Goal: Transaction & Acquisition: Purchase product/service

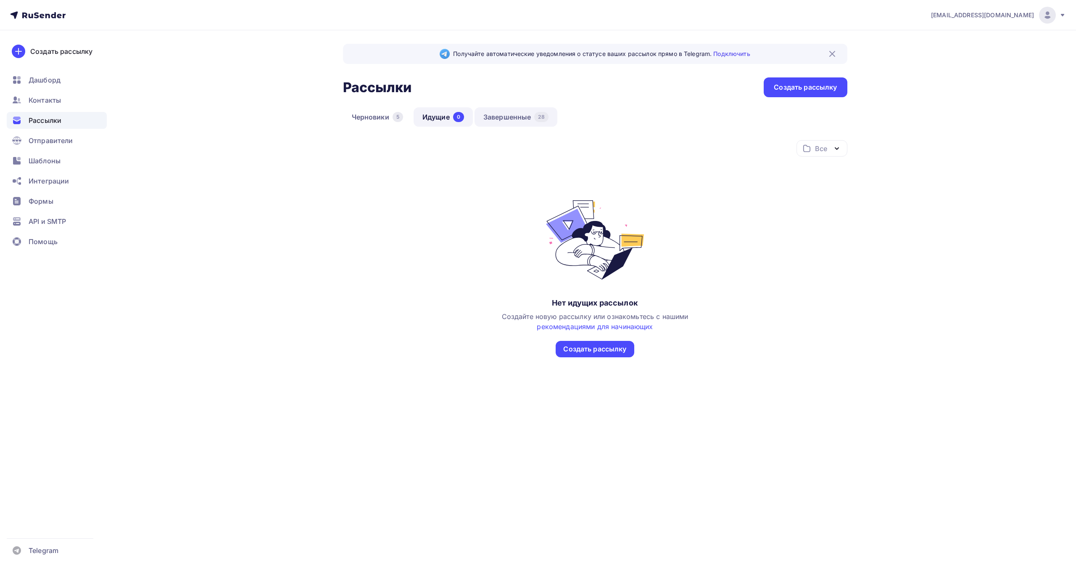
click at [507, 117] on link "Завершенные 28" at bounding box center [516, 116] width 83 height 19
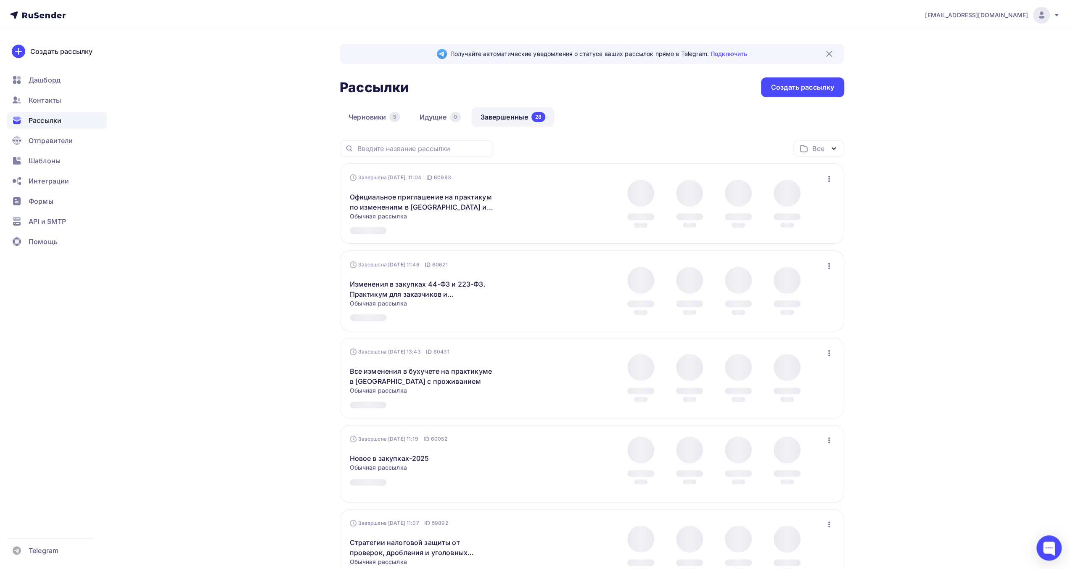
click at [1050, 18] on div "[EMAIL_ADDRESS][DOMAIN_NAME]" at bounding box center [992, 15] width 135 height 17
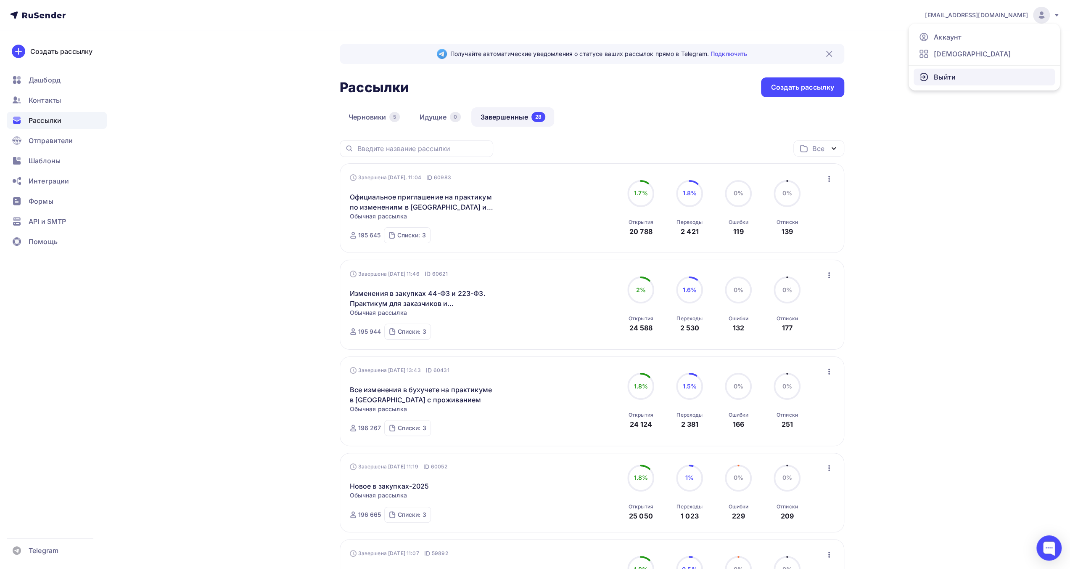
click at [949, 78] on span "Выйти" at bounding box center [945, 77] width 22 height 10
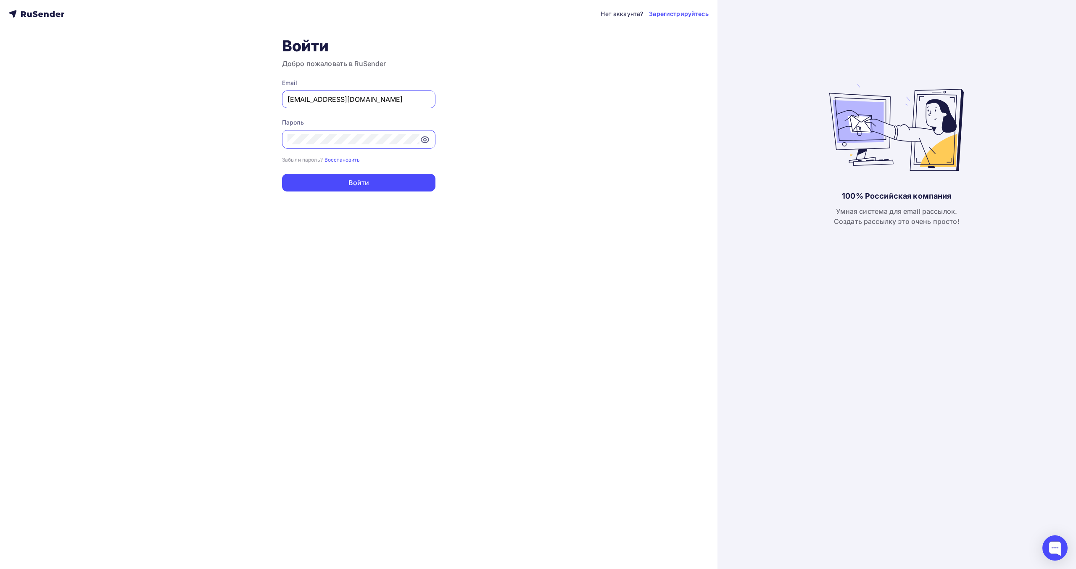
click at [358, 99] on input "[EMAIL_ADDRESS][DOMAIN_NAME]" at bounding box center [359, 99] width 143 height 10
type input "[EMAIL_ADDRESS][DOMAIN_NAME]"
click at [364, 189] on button "Войти" at bounding box center [358, 183] width 153 height 18
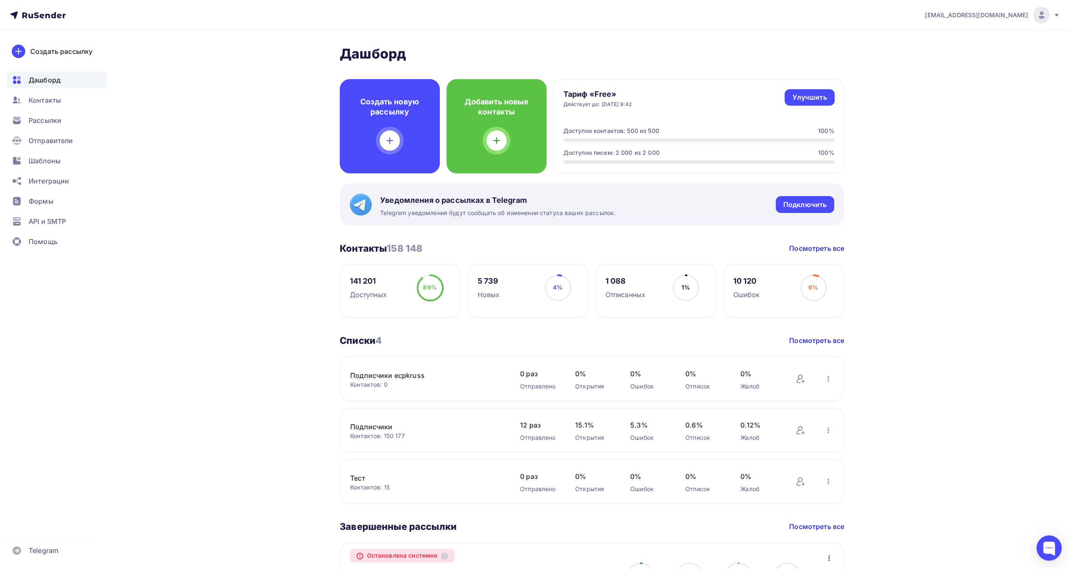
click at [1050, 14] on div at bounding box center [1041, 15] width 17 height 17
click at [958, 38] on span "Аккаунт" at bounding box center [948, 37] width 28 height 10
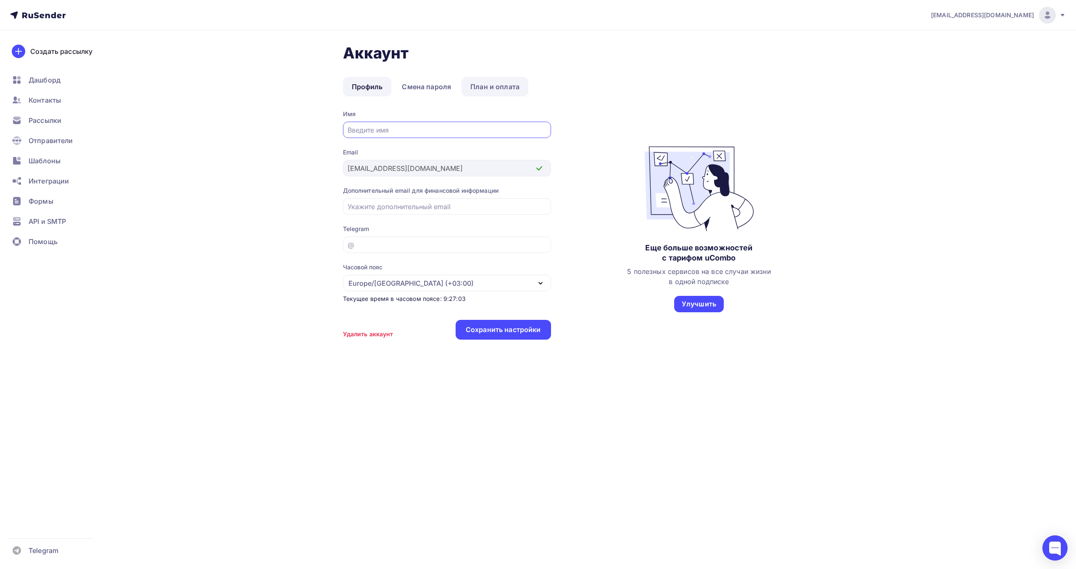
click at [498, 86] on link "План и оплата" at bounding box center [495, 86] width 67 height 19
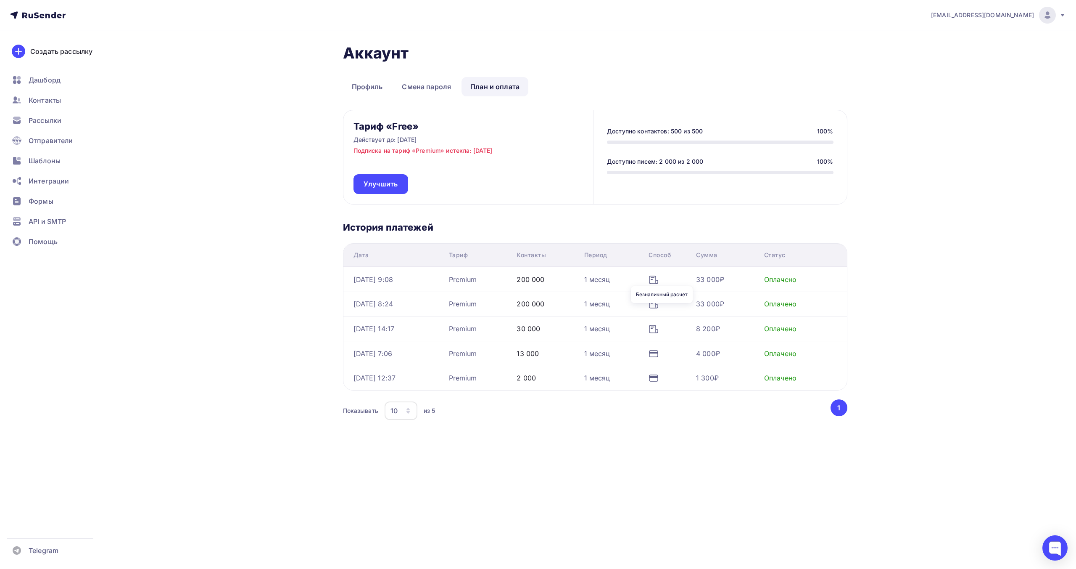
click at [659, 279] on icon at bounding box center [654, 280] width 10 height 10
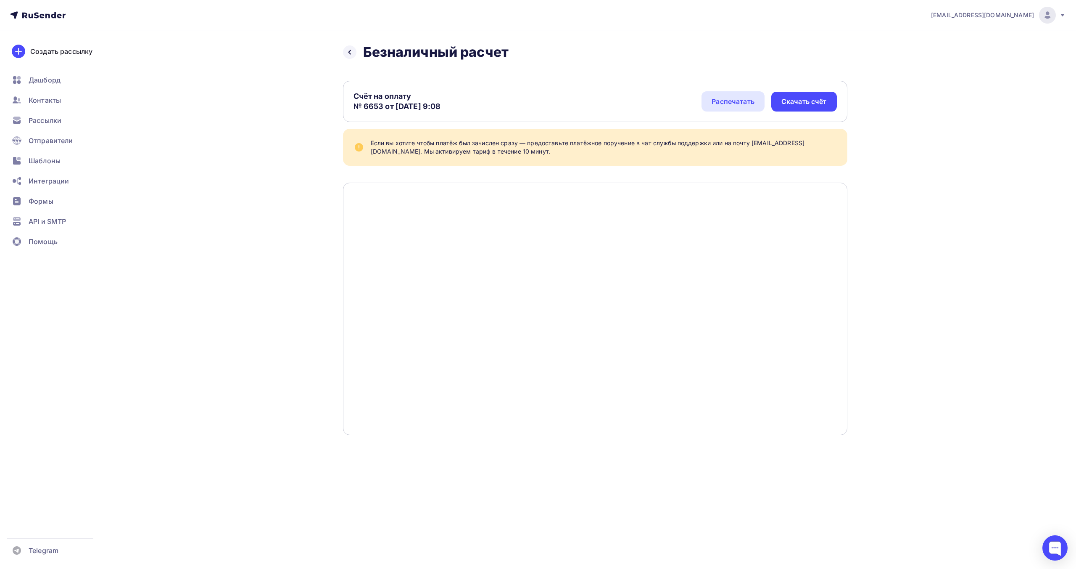
click at [953, 308] on div "[EMAIL_ADDRESS][DOMAIN_NAME] Аккаунт Тарифы Выйти Создать рассылку [GEOGRAPHIC_…" at bounding box center [538, 234] width 1076 height 468
click at [949, 268] on div "[EMAIL_ADDRESS][DOMAIN_NAME] Аккаунт Тарифы Выйти Создать рассылку [GEOGRAPHIC_…" at bounding box center [538, 234] width 1076 height 468
click at [1052, 19] on img at bounding box center [1048, 15] width 10 height 10
click at [963, 57] on span "[DEMOGRAPHIC_DATA]" at bounding box center [978, 54] width 77 height 10
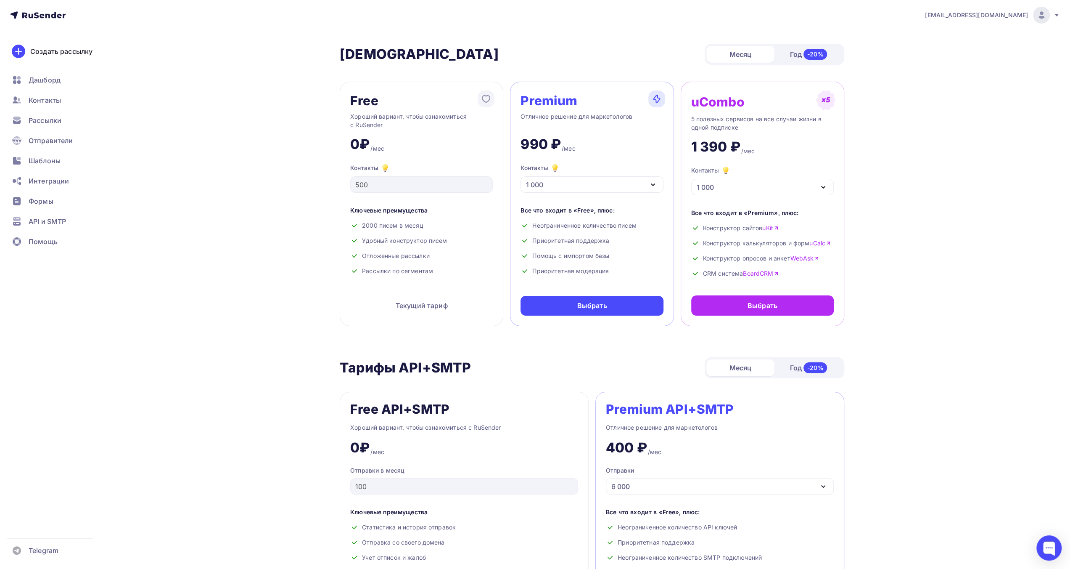
click at [642, 186] on div "1 000" at bounding box center [592, 184] width 143 height 16
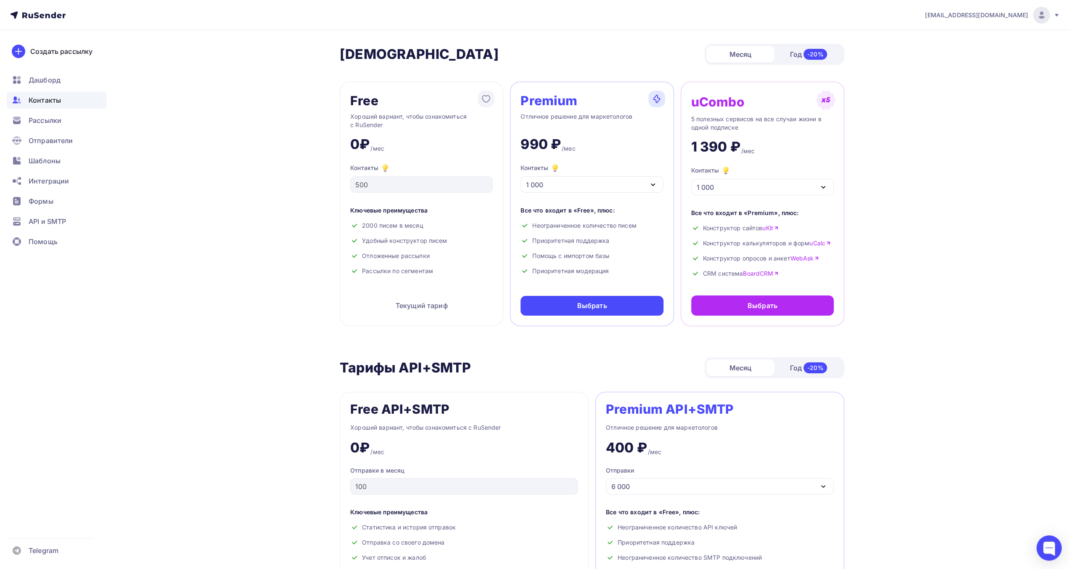
click at [71, 99] on div "Контакты" at bounding box center [57, 100] width 100 height 17
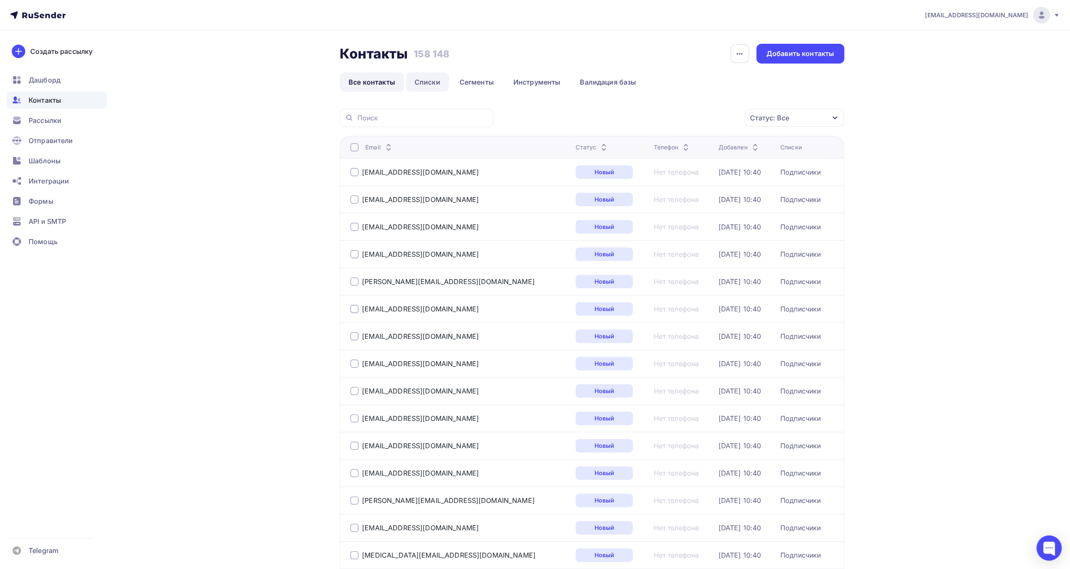
click at [431, 79] on link "Списки" at bounding box center [427, 81] width 43 height 19
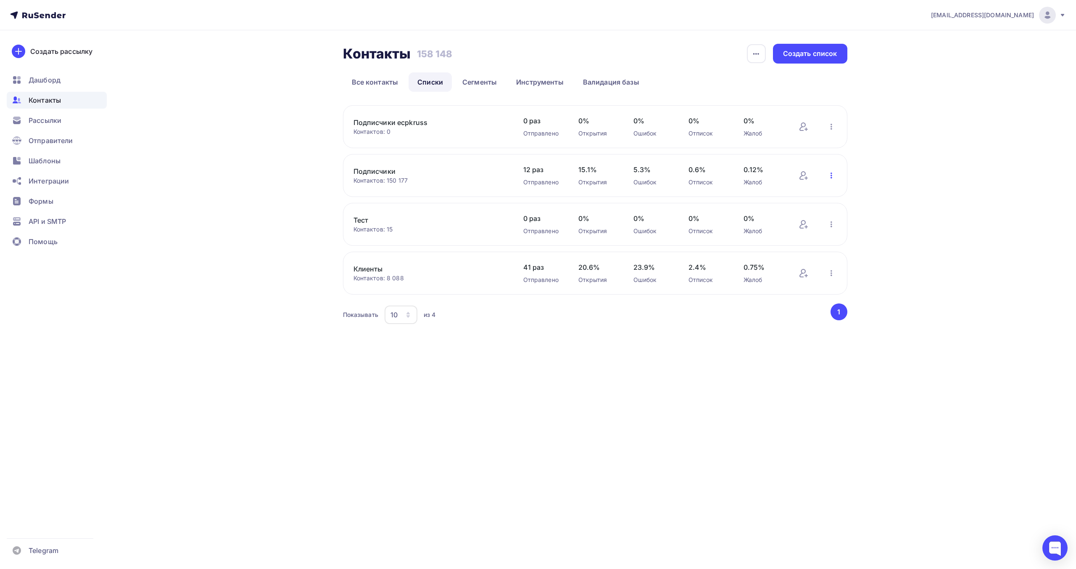
click at [833, 178] on icon "button" at bounding box center [832, 175] width 10 height 10
click at [325, 148] on div "Контакты Контакты 158 148 158 148 История импорта Создать список Все контакты С…" at bounding box center [538, 194] width 689 height 329
click at [383, 79] on link "Все контакты" at bounding box center [375, 81] width 64 height 19
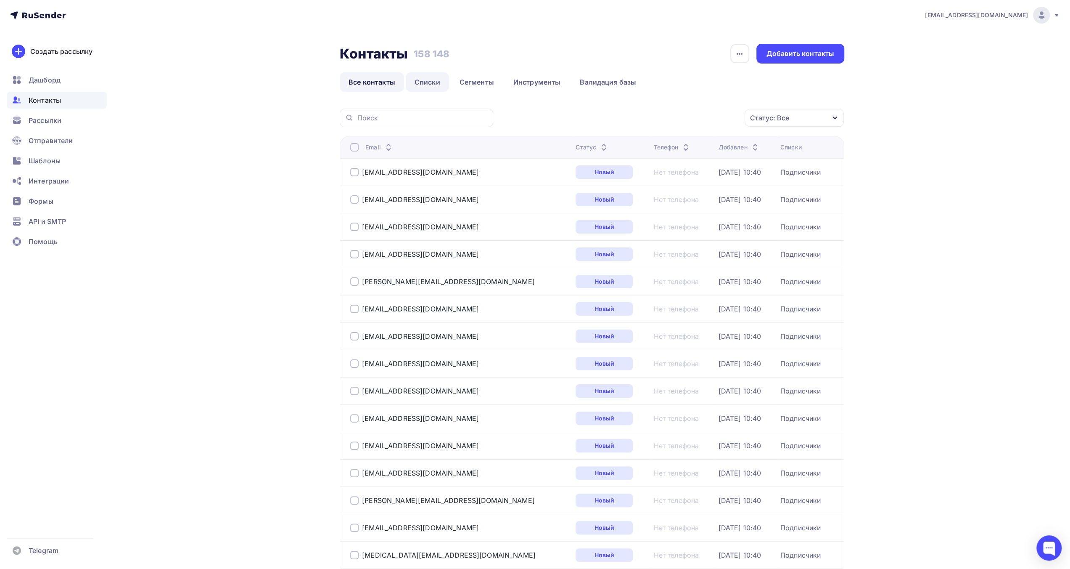
click at [432, 83] on link "Списки" at bounding box center [427, 81] width 43 height 19
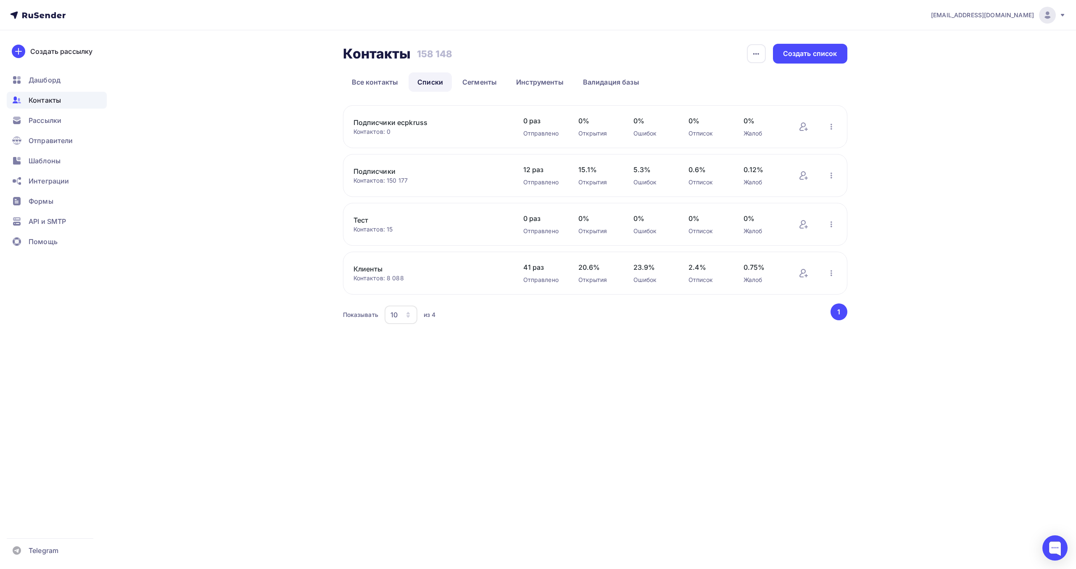
click at [422, 124] on link "Подписчики ecpkruss" at bounding box center [425, 122] width 143 height 10
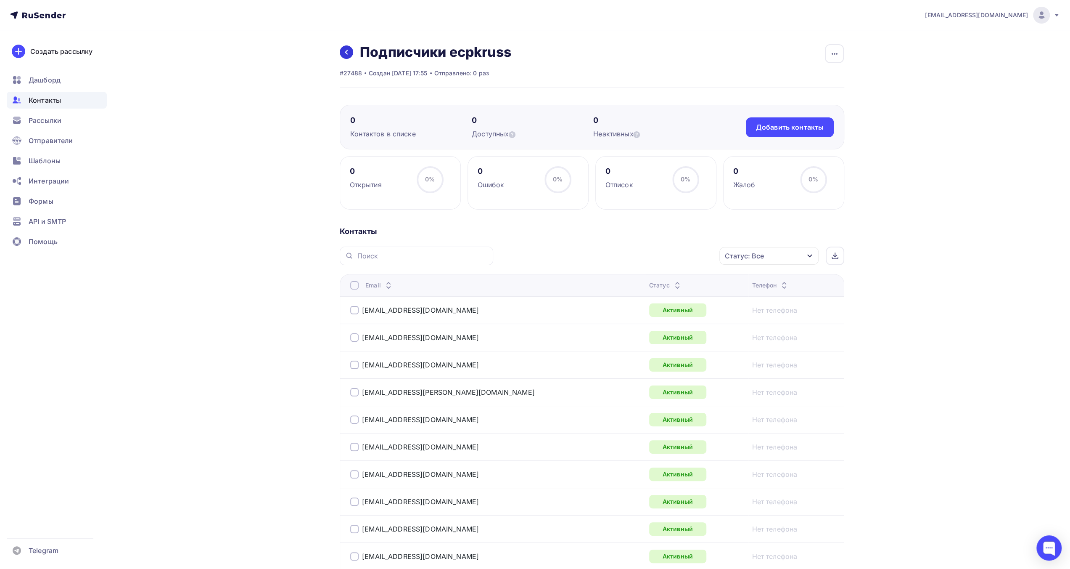
click at [345, 53] on icon at bounding box center [346, 52] width 7 height 7
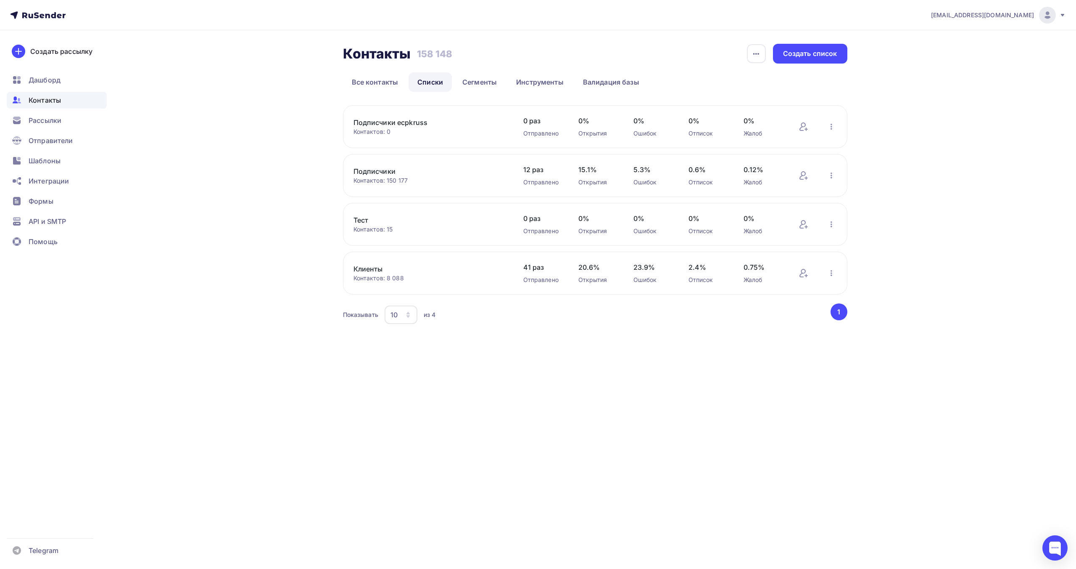
click at [307, 108] on div "Контакты Контакты 158 148 158 148 История импорта Создать список Все контакты С…" at bounding box center [538, 194] width 689 height 329
click at [1051, 15] on img at bounding box center [1048, 15] width 10 height 10
click at [968, 54] on link "[DEMOGRAPHIC_DATA]" at bounding box center [990, 53] width 141 height 17
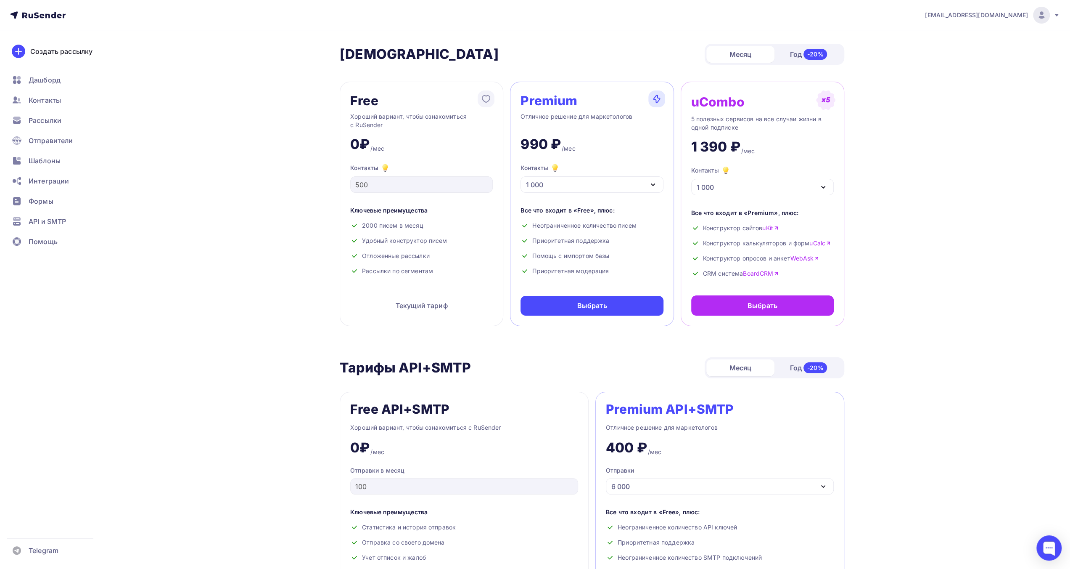
click at [650, 185] on icon "button" at bounding box center [653, 185] width 10 height 10
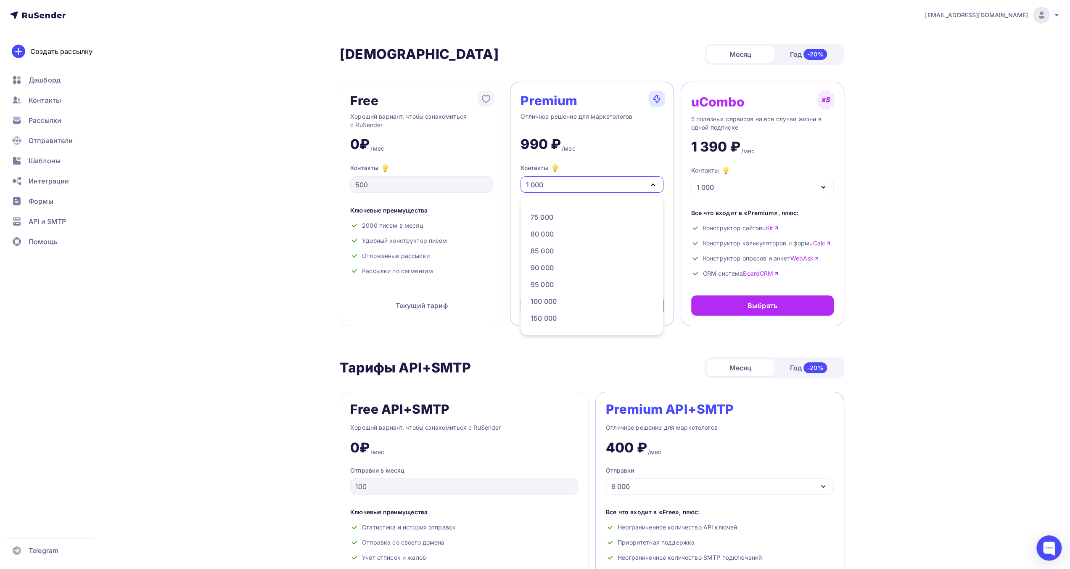
scroll to position [378, 0]
click at [636, 272] on div "150 000" at bounding box center [592, 270] width 122 height 10
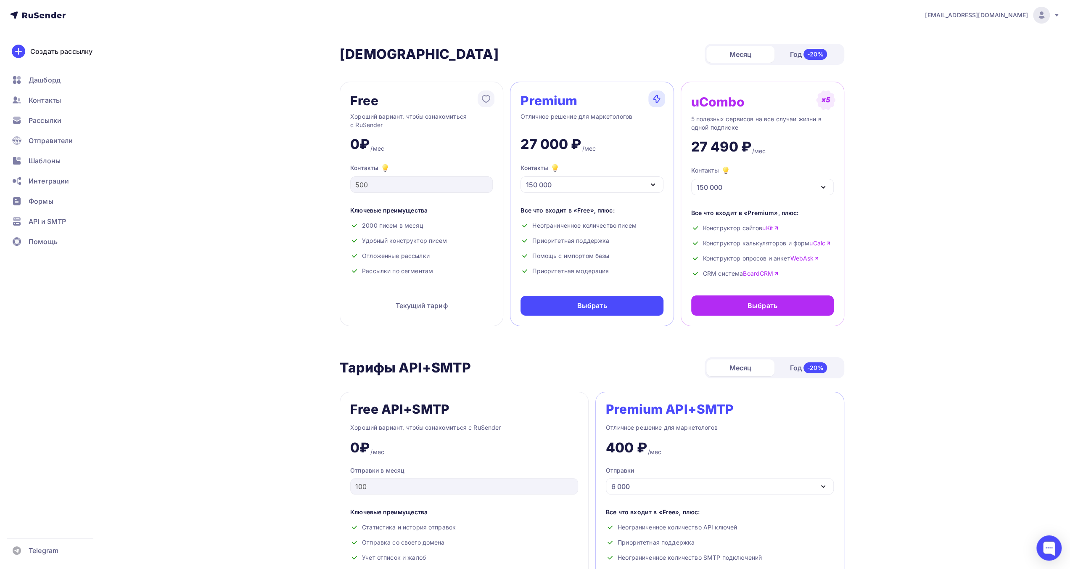
click at [660, 367] on div "Тарифы API+SMTP Тарифы API+SMTP Месяц Год -20%" at bounding box center [592, 367] width 505 height 21
click at [48, 103] on span "Контакты" at bounding box center [45, 100] width 32 height 10
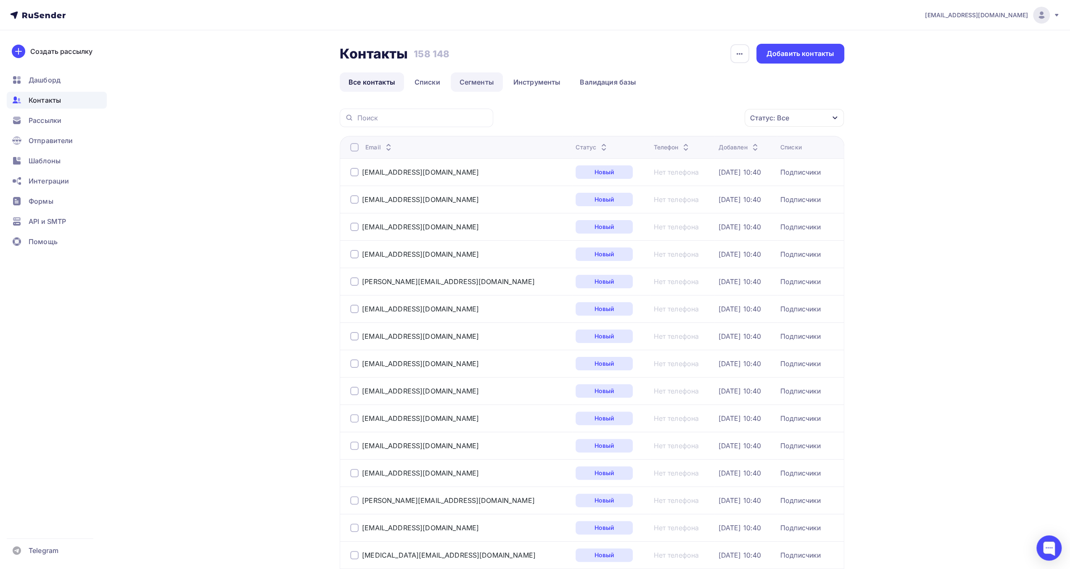
click at [480, 86] on link "Сегменты" at bounding box center [477, 81] width 52 height 19
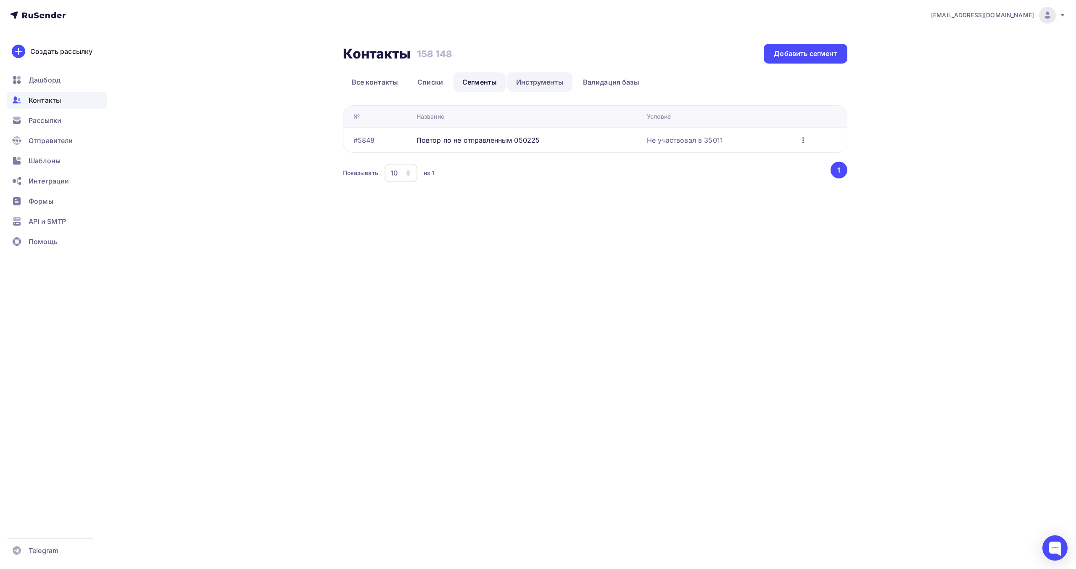
click at [528, 81] on link "Инструменты" at bounding box center [540, 81] width 65 height 19
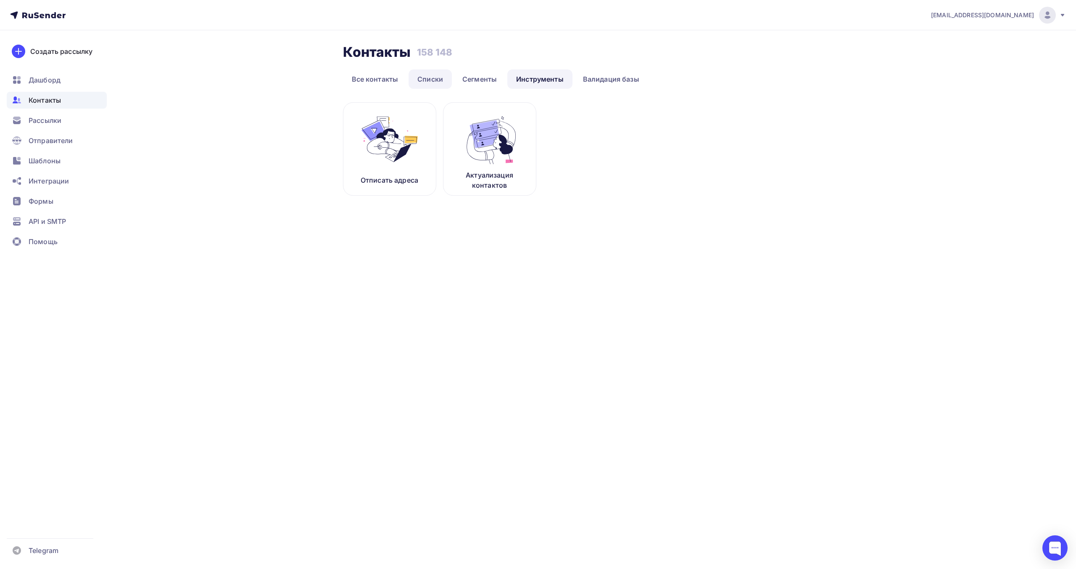
click at [435, 82] on link "Списки" at bounding box center [430, 78] width 43 height 19
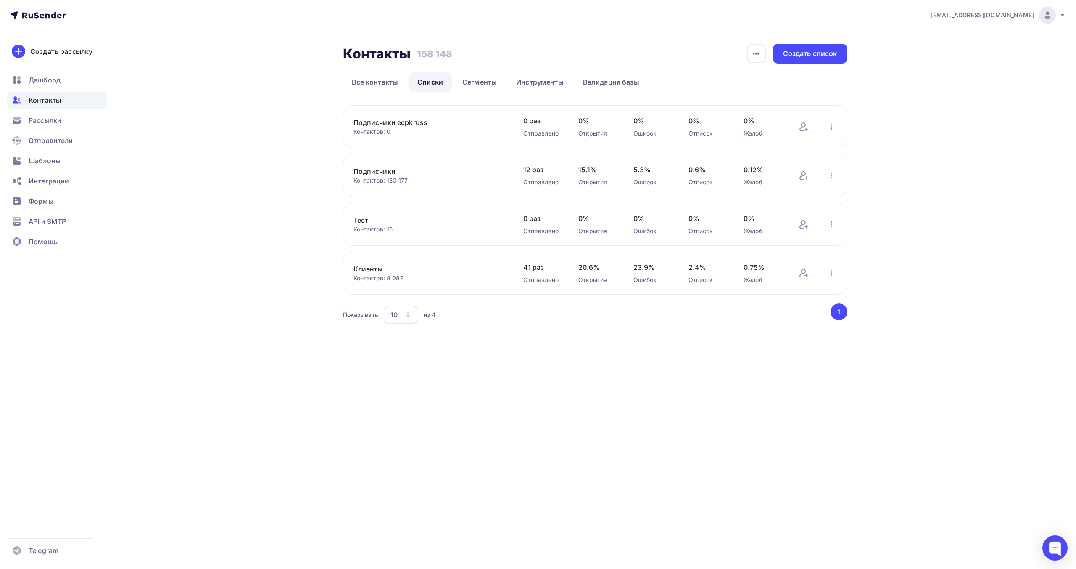
click at [386, 170] on link "Подписчики" at bounding box center [425, 171] width 143 height 10
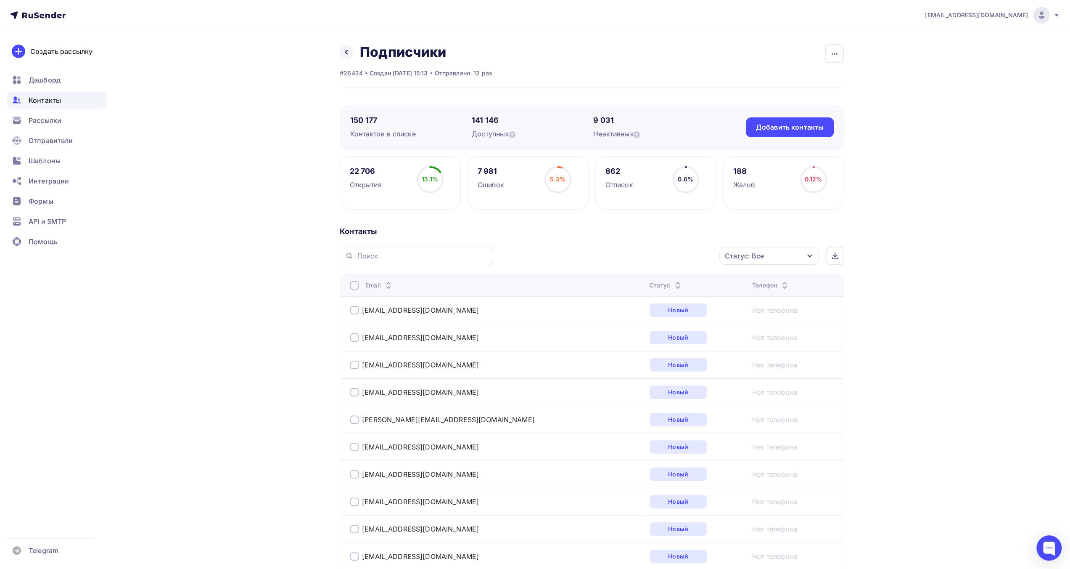
click at [762, 254] on div "Статус: Все" at bounding box center [744, 256] width 39 height 10
click at [658, 228] on div "Контакты" at bounding box center [592, 231] width 505 height 10
click at [382, 179] on div "22 706 Открытия 15.1% 15.1%" at bounding box center [400, 182] width 121 height 53
click at [363, 169] on div "22 706" at bounding box center [366, 171] width 32 height 10
click at [434, 172] on circle at bounding box center [430, 179] width 25 height 25
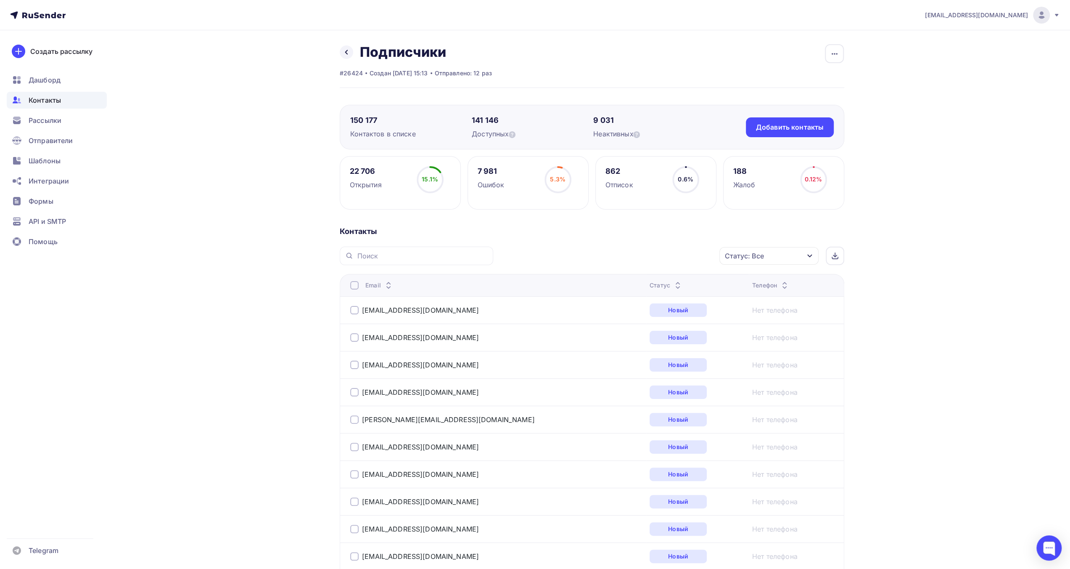
click at [365, 186] on div "Открытия" at bounding box center [366, 185] width 32 height 10
click at [361, 169] on div "22 706" at bounding box center [366, 171] width 32 height 10
click at [404, 228] on div "Контакты" at bounding box center [592, 231] width 505 height 10
click at [441, 231] on div "Контакты" at bounding box center [592, 231] width 505 height 10
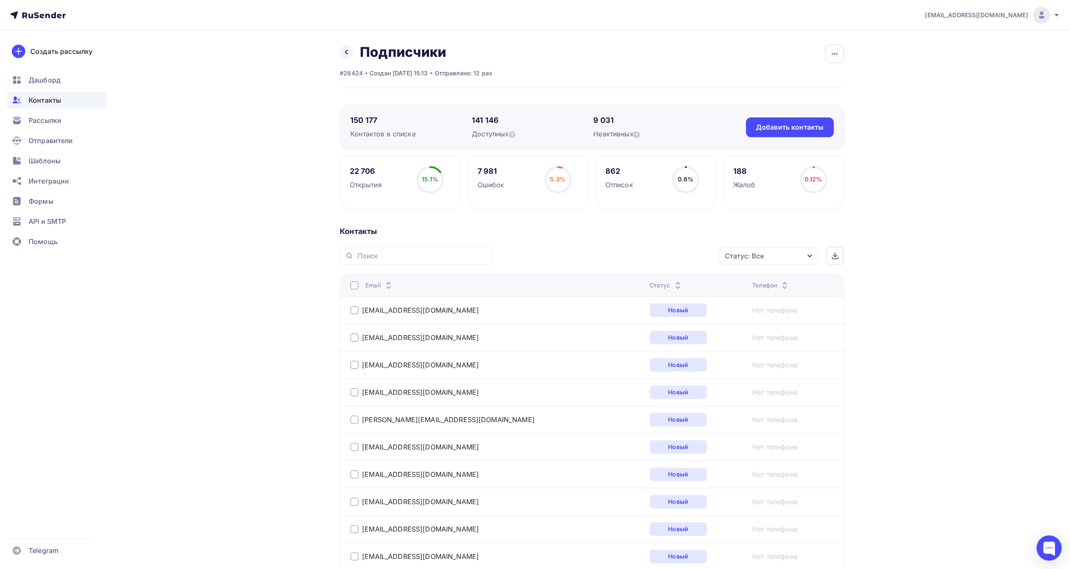
click at [446, 232] on div "Контакты" at bounding box center [592, 231] width 505 height 10
click at [394, 174] on div "22 706 Открытия 15.1% 15.1%" at bounding box center [400, 182] width 121 height 53
click at [792, 261] on div "Статус: Все" at bounding box center [768, 256] width 99 height 18
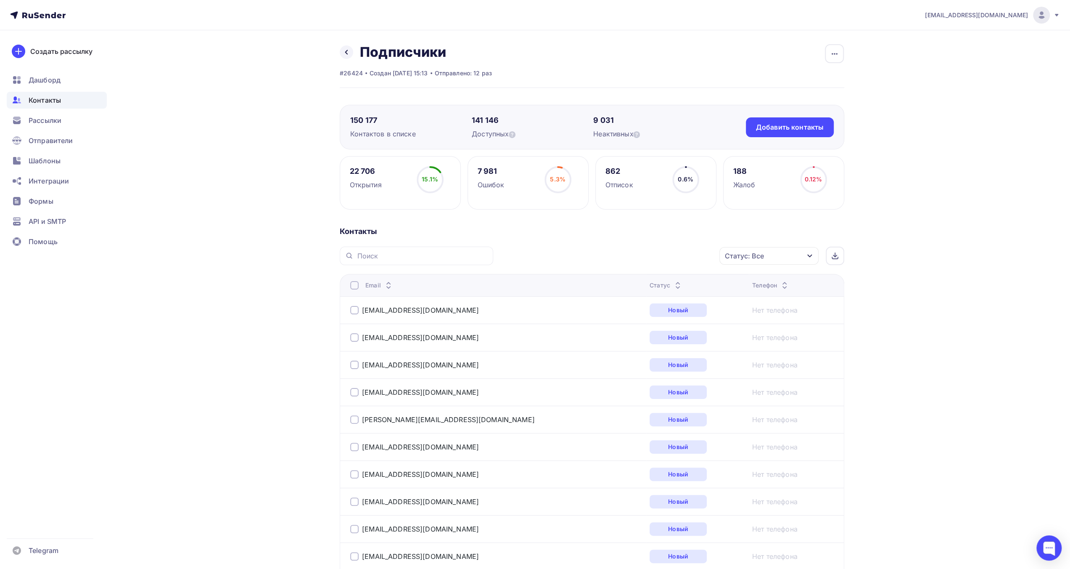
click at [1033, 16] on div at bounding box center [1041, 15] width 17 height 17
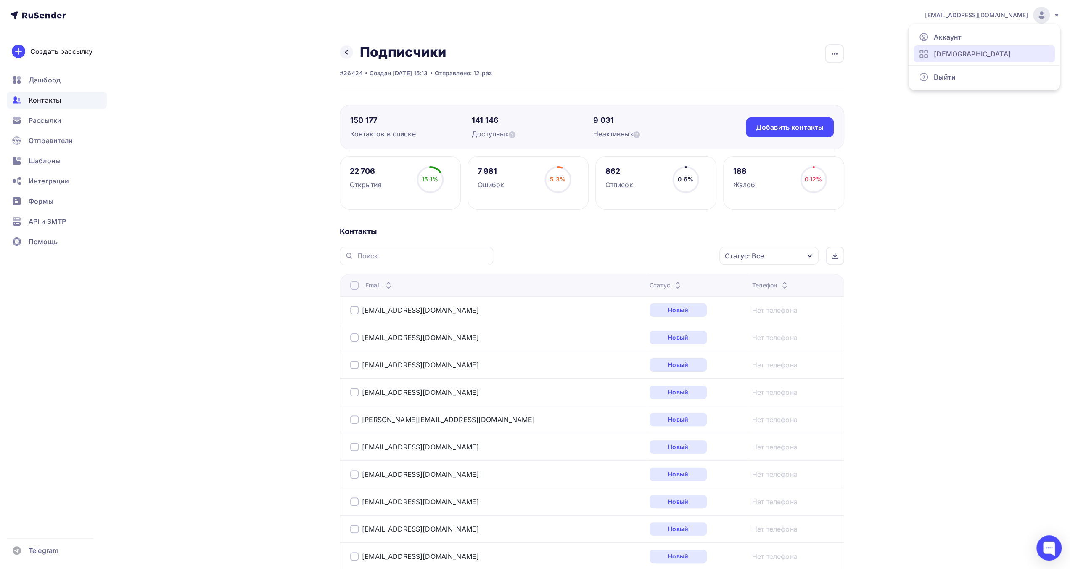
drag, startPoint x: 959, startPoint y: 55, endPoint x: 950, endPoint y: 57, distance: 8.7
click at [959, 55] on span "[DEMOGRAPHIC_DATA]" at bounding box center [972, 54] width 77 height 10
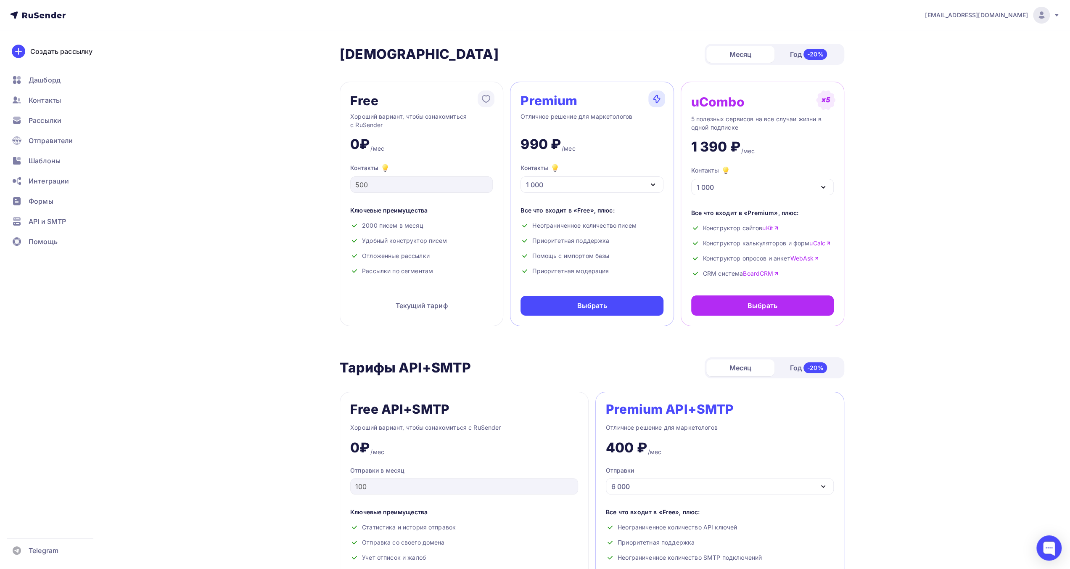
click at [606, 190] on div "1 000" at bounding box center [592, 184] width 143 height 16
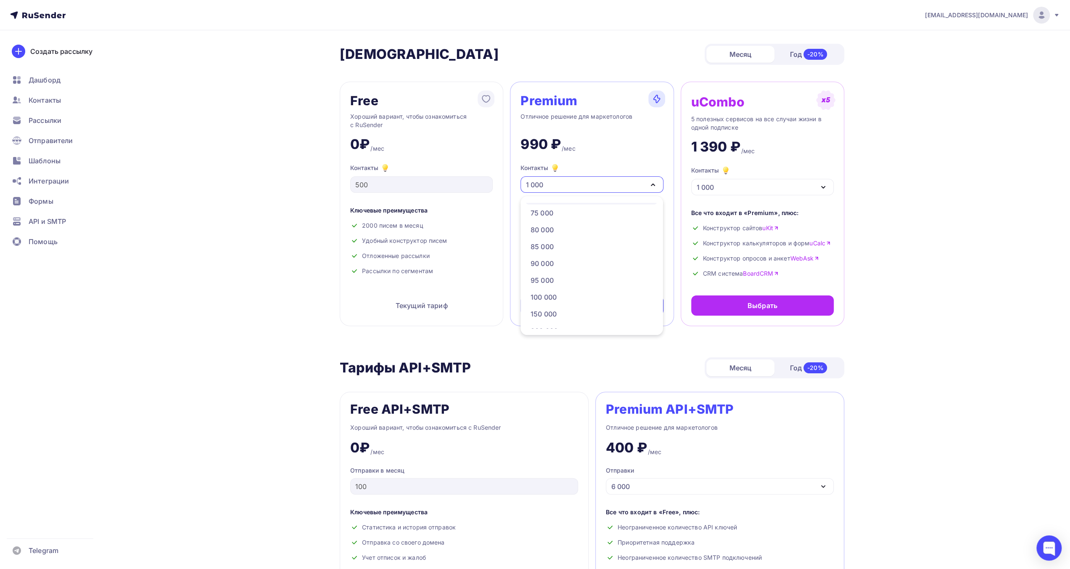
scroll to position [336, 0]
click at [653, 364] on div "Тарифы API+SMTP Тарифы API+SMTP Месяц Год -20%" at bounding box center [592, 367] width 505 height 21
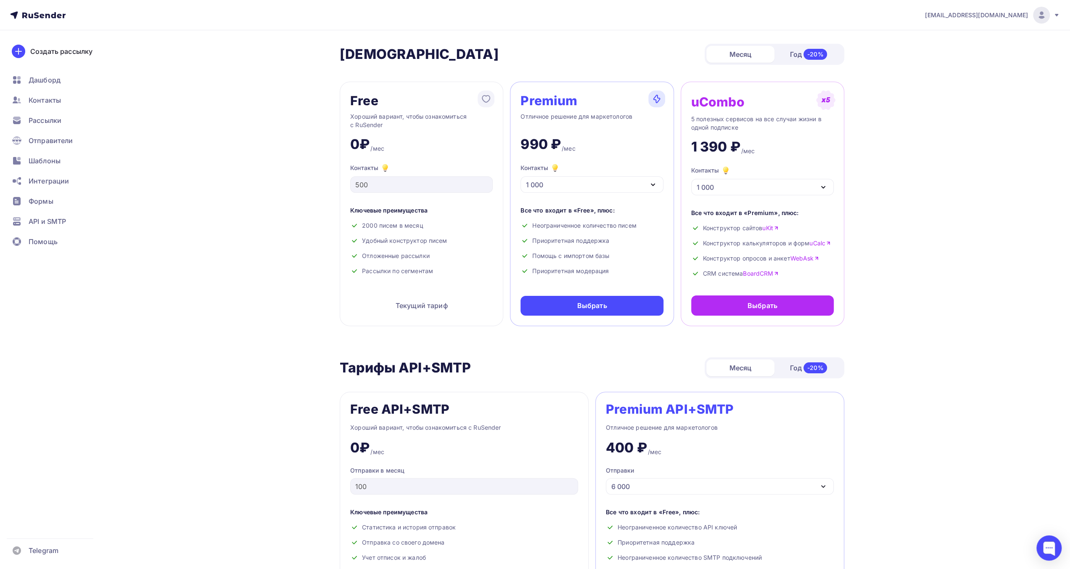
click at [615, 358] on div "Тарифы API+SMTP Тарифы API+SMTP Месяц Год -20%" at bounding box center [592, 367] width 505 height 21
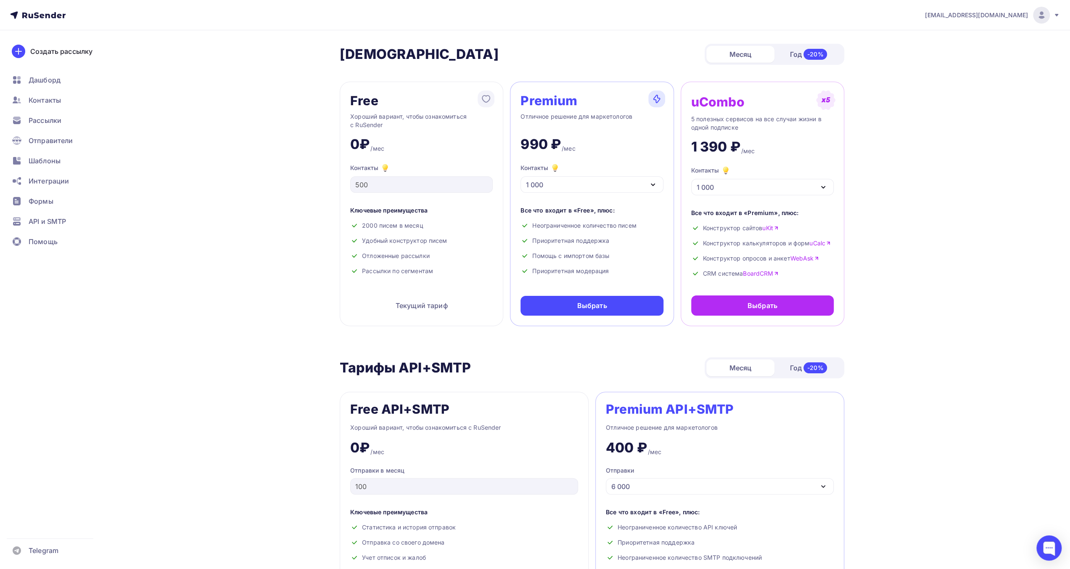
click at [655, 186] on icon "button" at bounding box center [653, 185] width 10 height 10
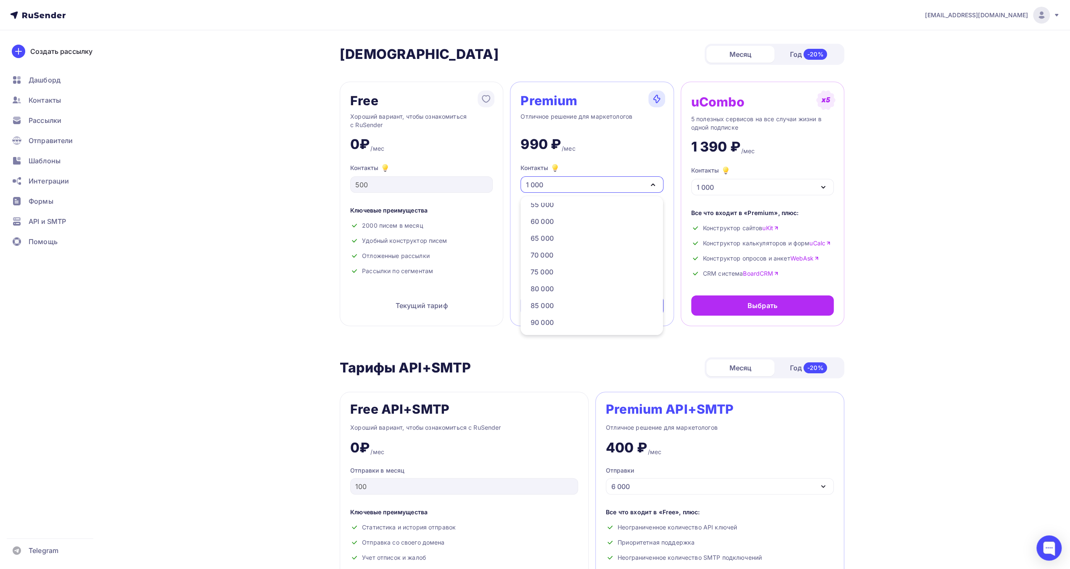
scroll to position [269, 0]
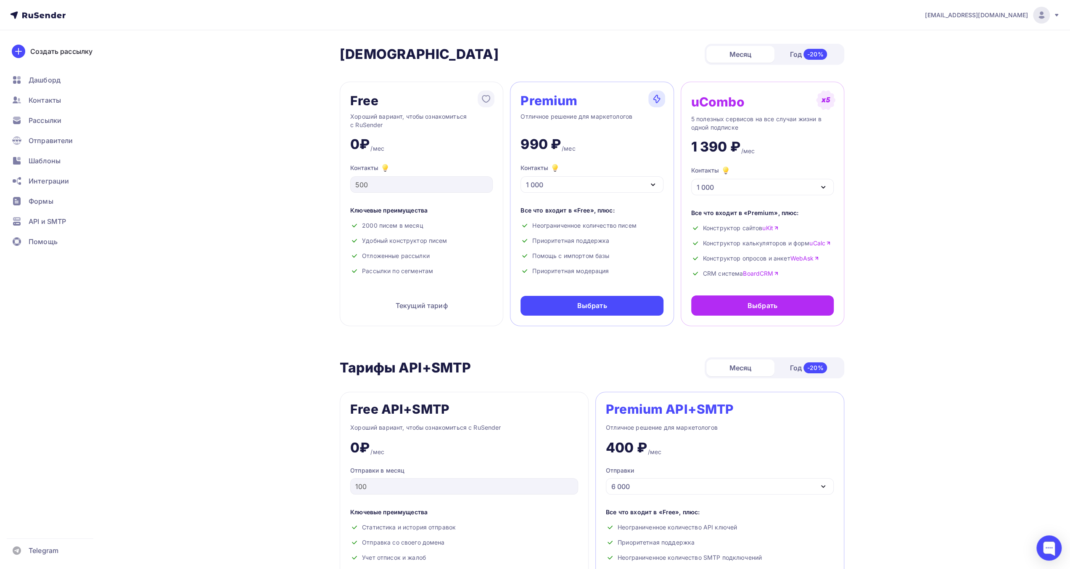
click at [653, 187] on icon "button" at bounding box center [653, 185] width 10 height 10
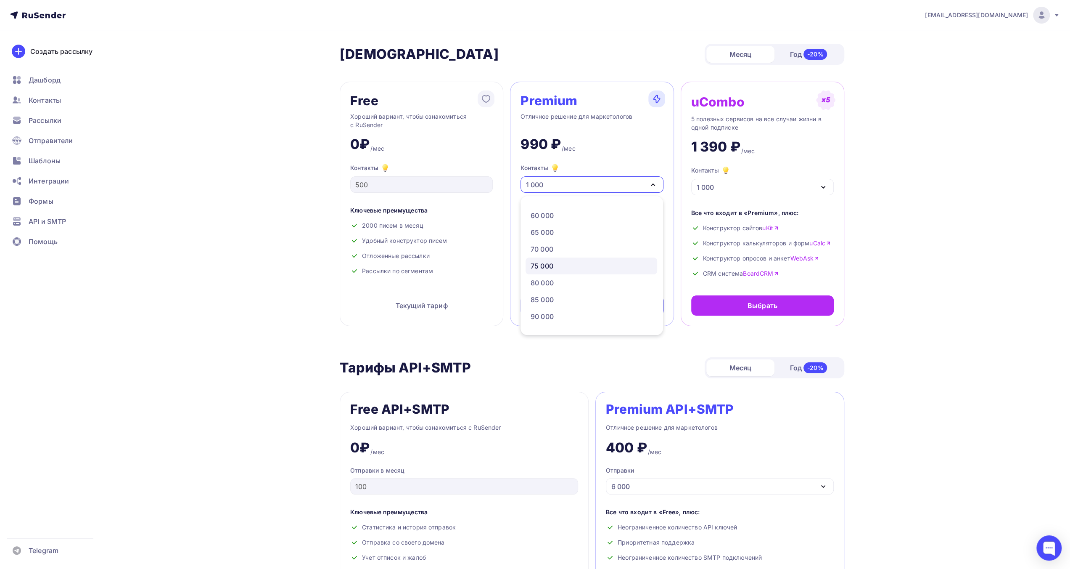
scroll to position [280, 0]
click at [619, 253] on div "70 000" at bounding box center [592, 250] width 122 height 10
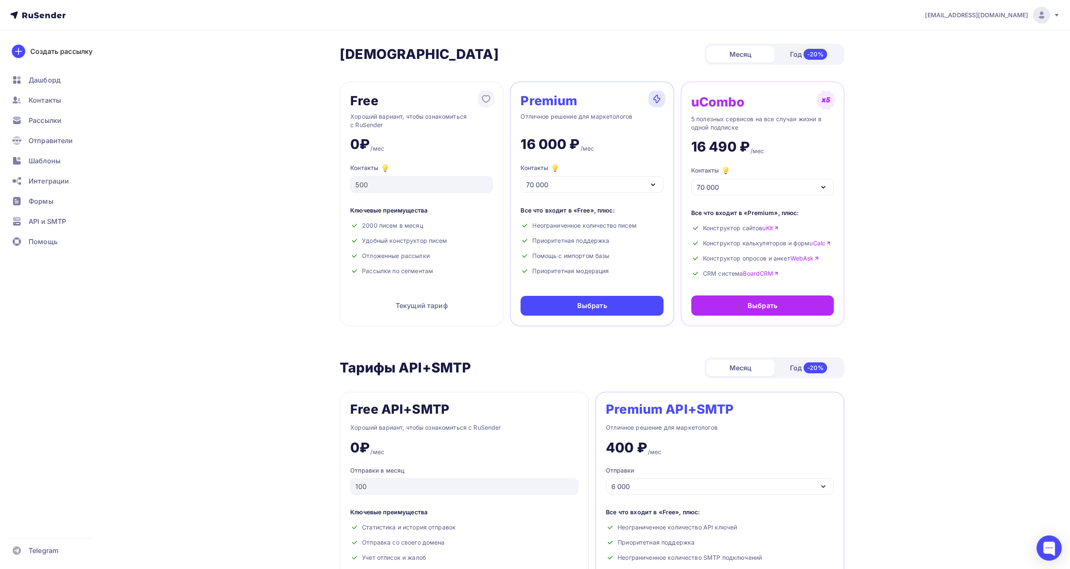
click at [648, 180] on icon "button" at bounding box center [653, 185] width 10 height 10
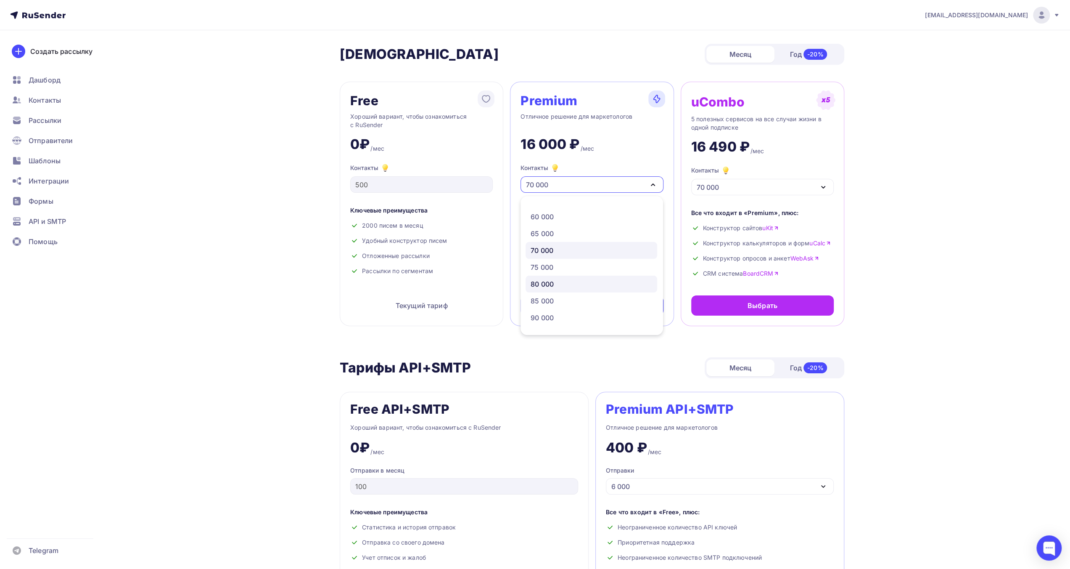
click at [621, 278] on link "80 000" at bounding box center [592, 283] width 132 height 17
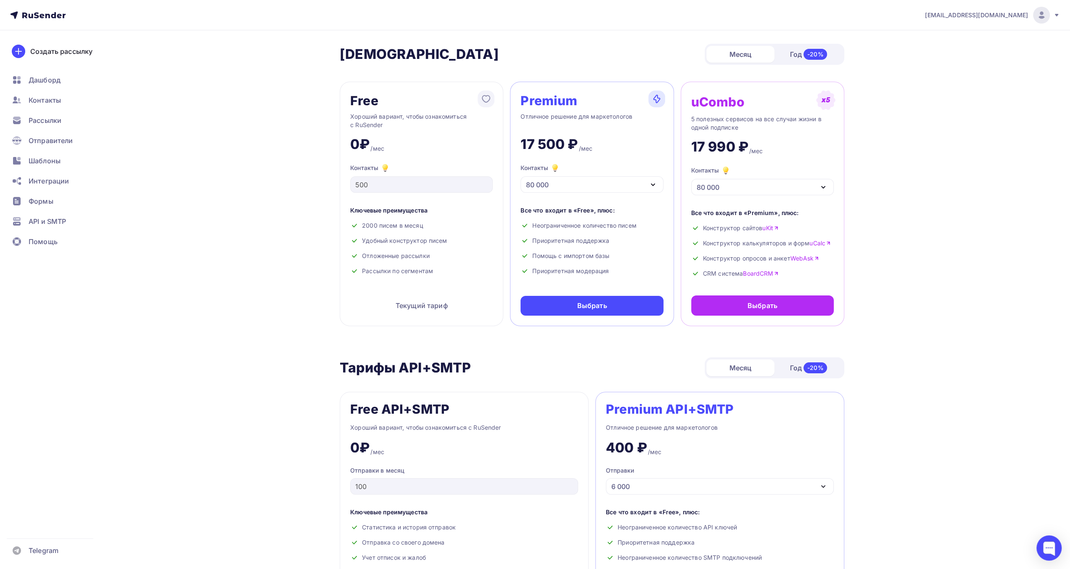
click at [653, 185] on icon "button" at bounding box center [652, 185] width 3 height 2
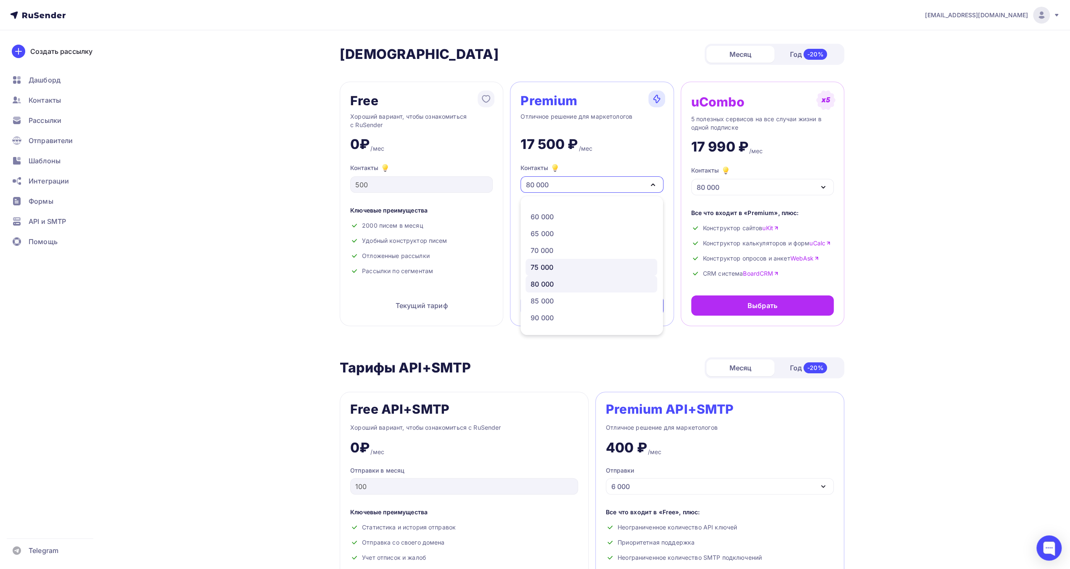
click at [633, 267] on div "75 000" at bounding box center [592, 267] width 122 height 10
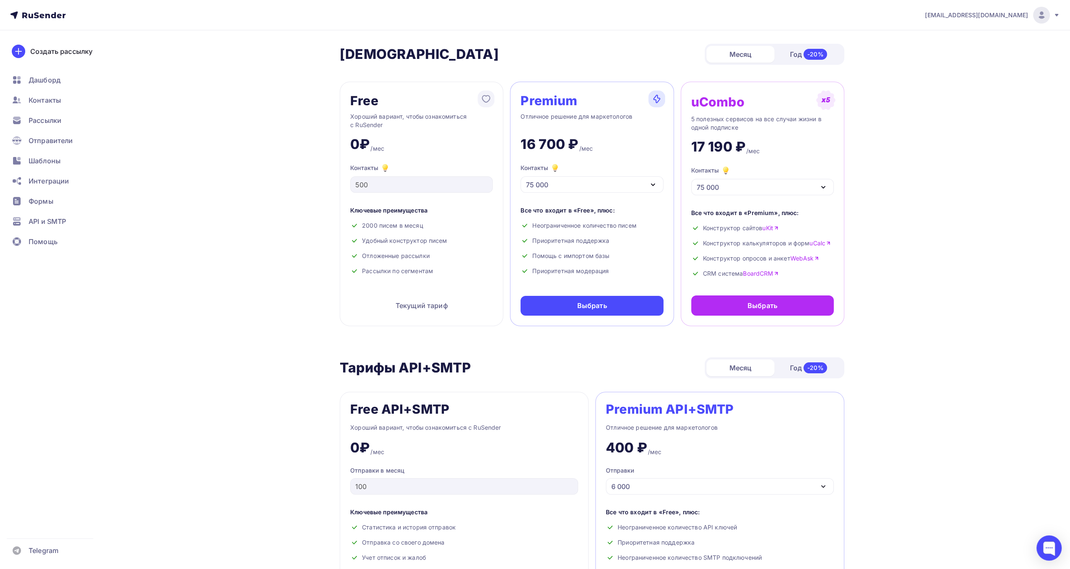
click at [651, 185] on icon "button" at bounding box center [653, 185] width 10 height 10
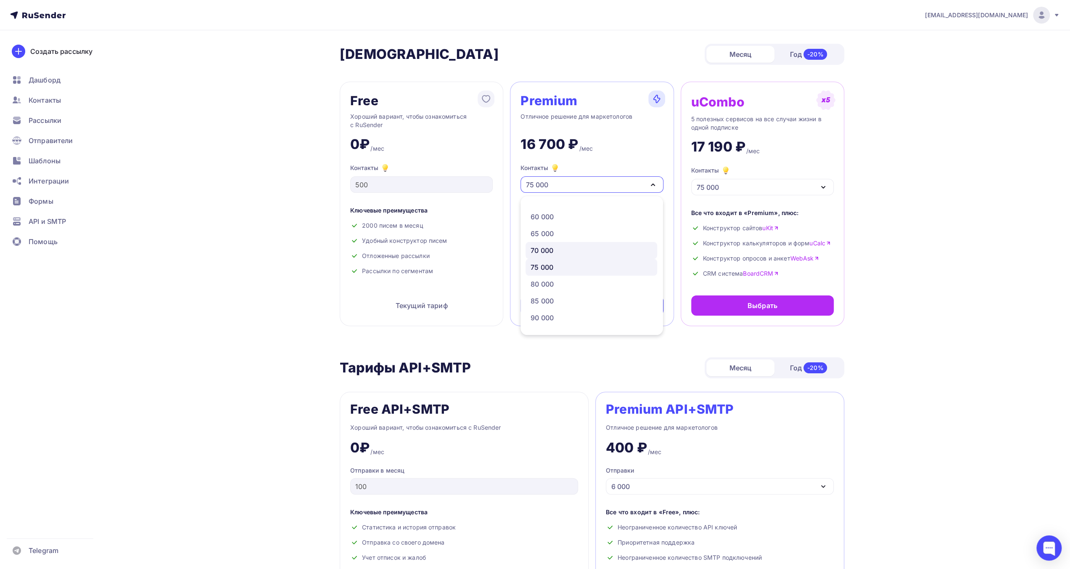
click at [612, 252] on div "70 000" at bounding box center [592, 250] width 122 height 10
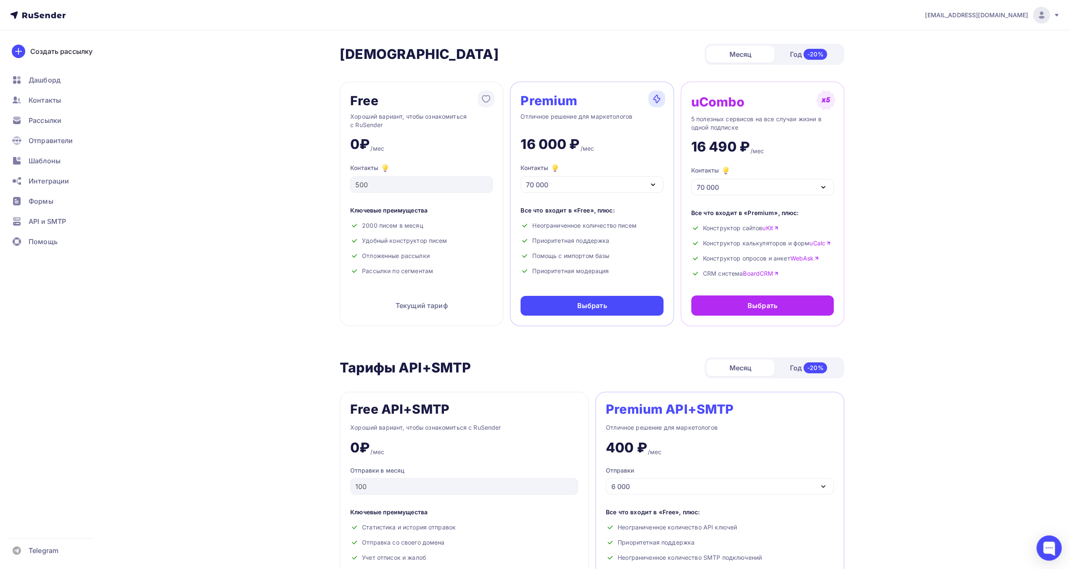
click at [654, 184] on icon "button" at bounding box center [652, 185] width 3 height 2
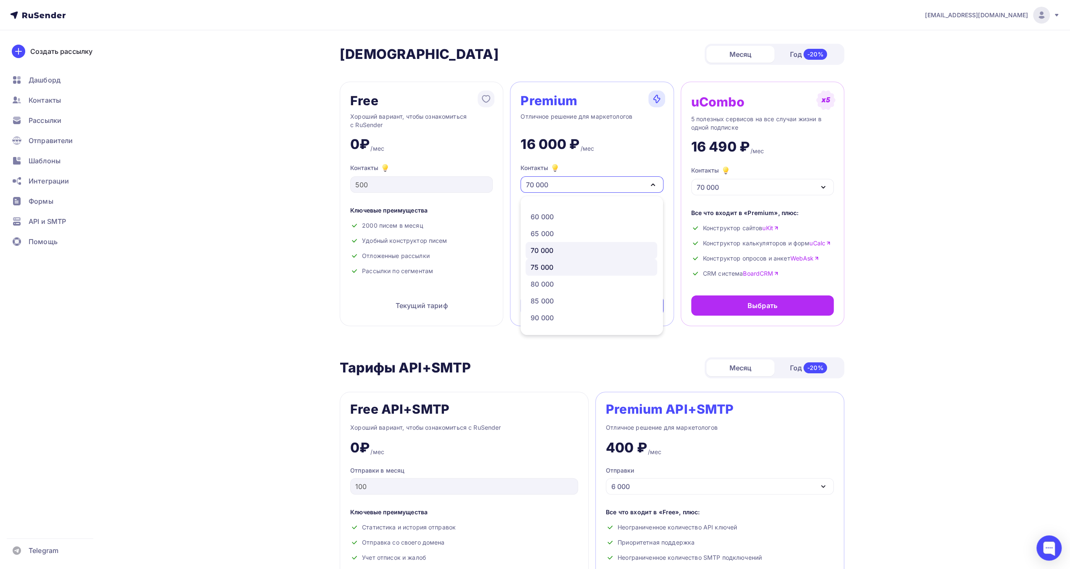
click at [627, 265] on div "75 000" at bounding box center [592, 267] width 122 height 10
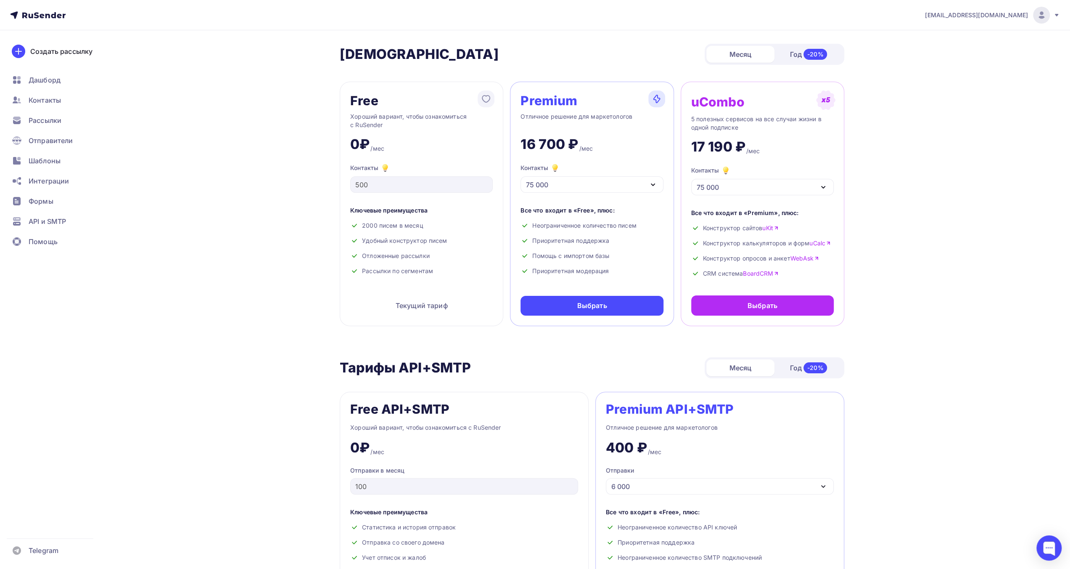
click at [645, 186] on div "75 000" at bounding box center [592, 184] width 143 height 16
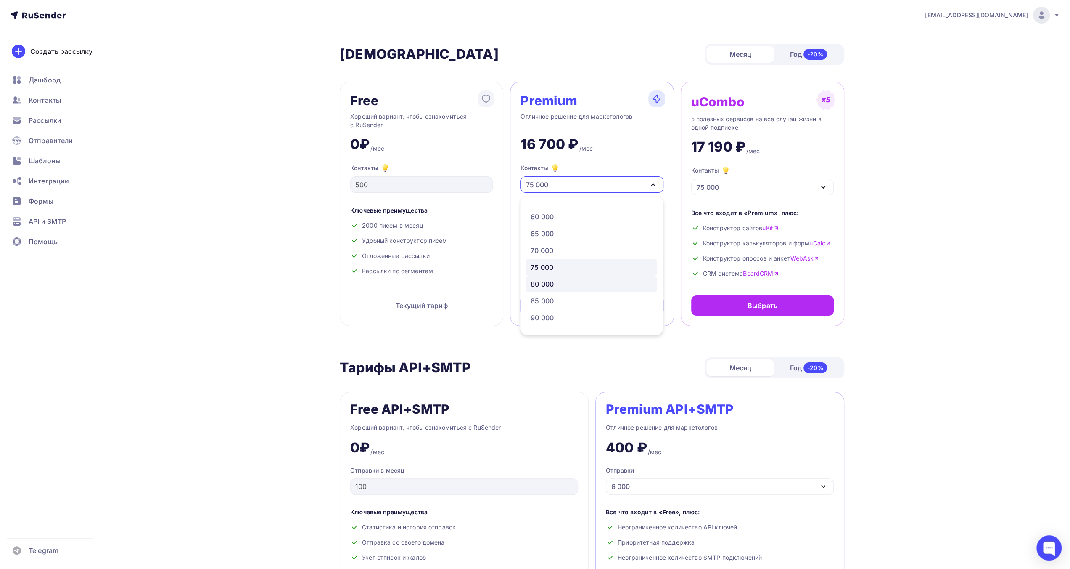
click at [631, 283] on div "80 000" at bounding box center [592, 284] width 122 height 10
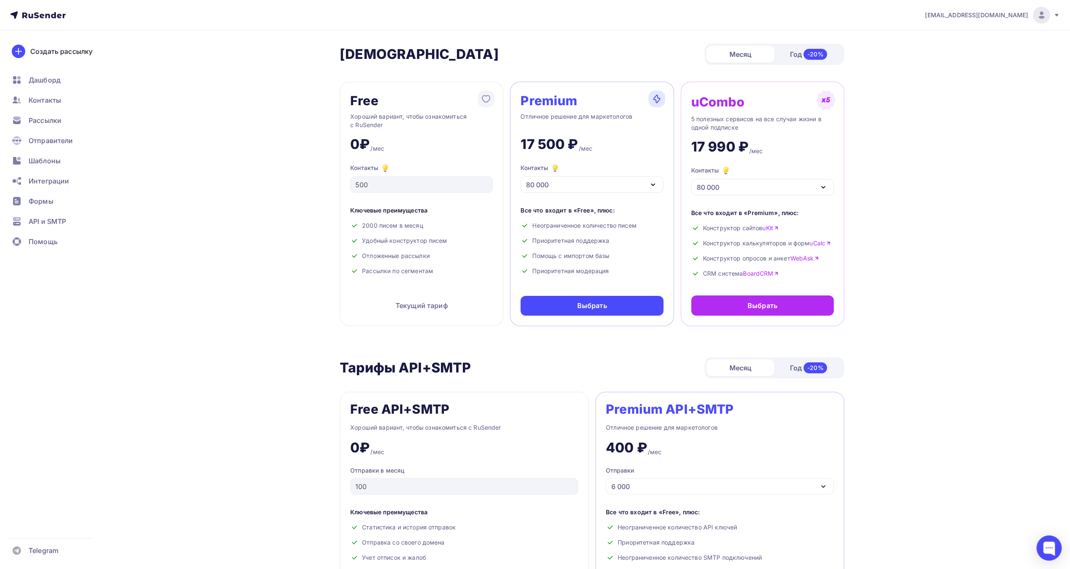
click at [648, 185] on icon "button" at bounding box center [653, 185] width 10 height 10
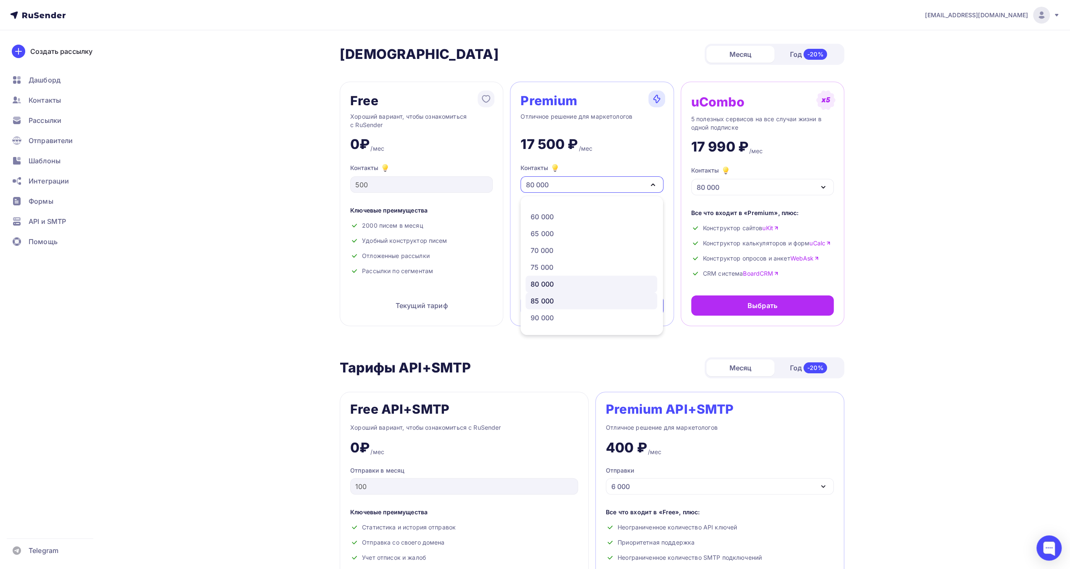
click at [617, 300] on div "85 000" at bounding box center [592, 301] width 122 height 10
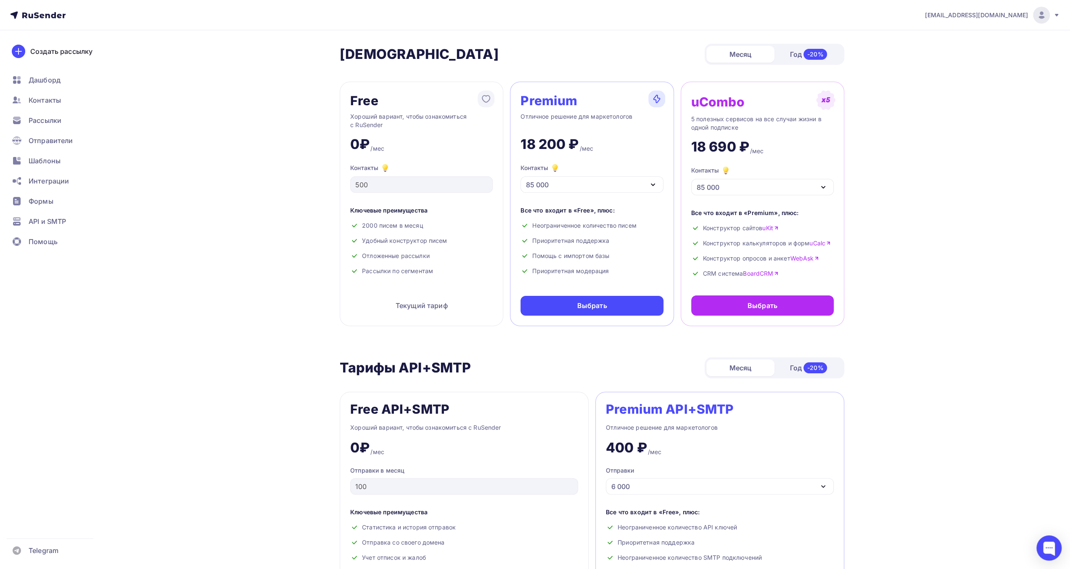
click at [649, 184] on icon "button" at bounding box center [653, 185] width 10 height 10
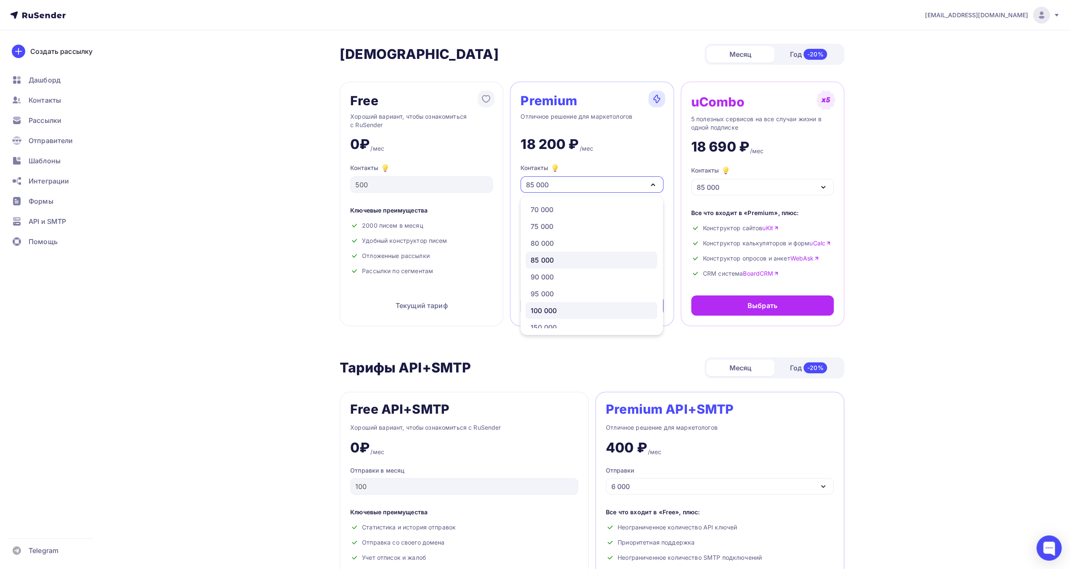
scroll to position [323, 0]
click at [613, 307] on div "100 000" at bounding box center [592, 309] width 122 height 10
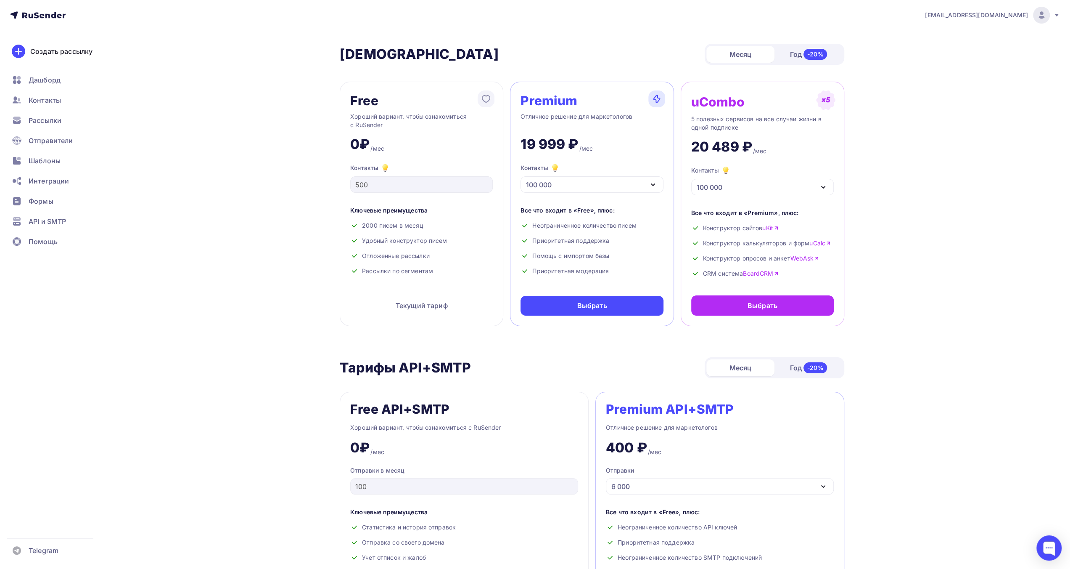
click at [654, 182] on icon "button" at bounding box center [653, 185] width 10 height 10
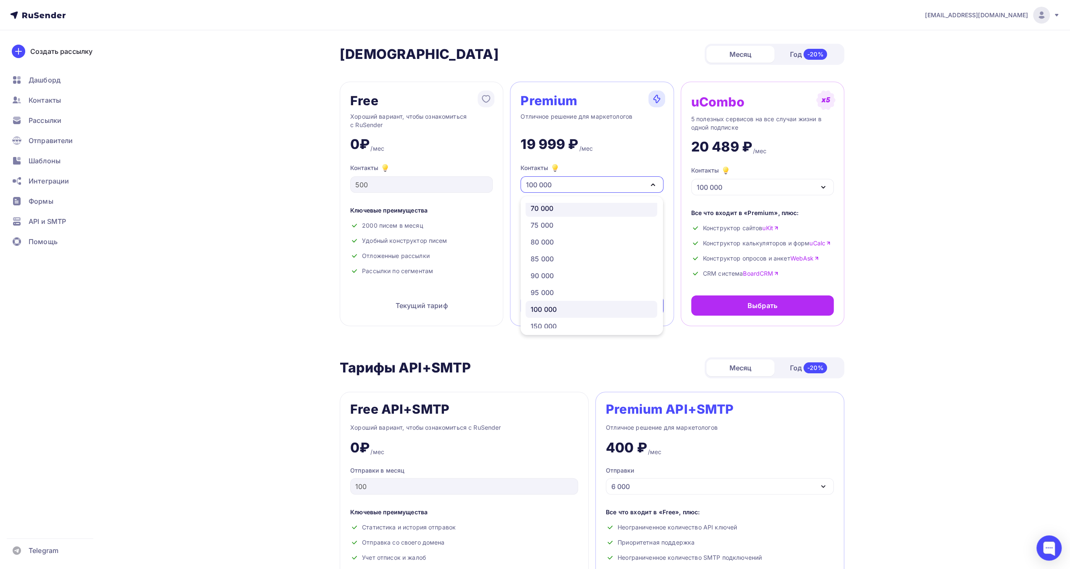
click at [593, 213] on div "70 000" at bounding box center [592, 208] width 122 height 10
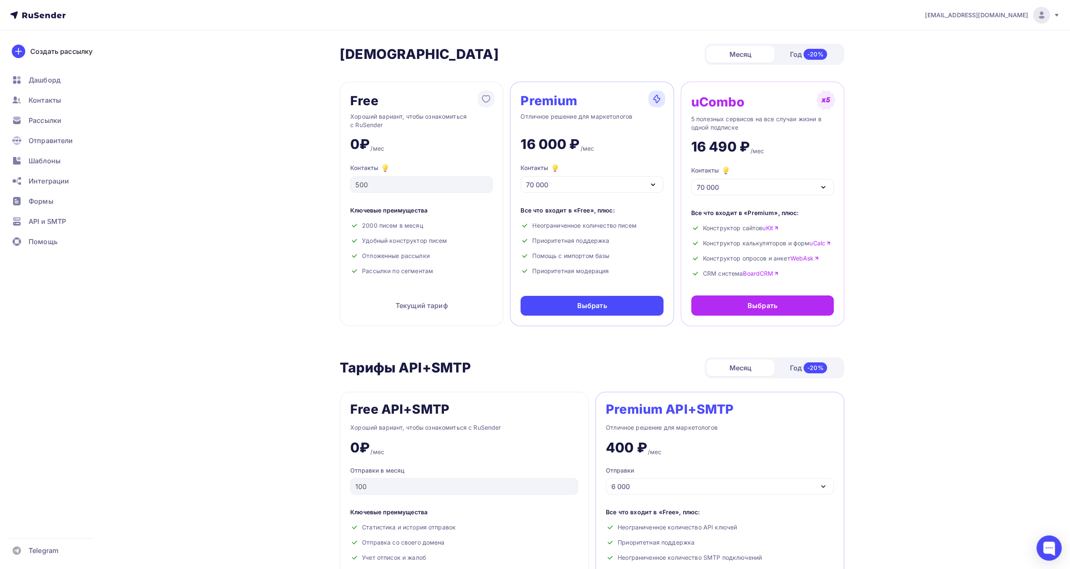
click at [646, 183] on div "70 000" at bounding box center [592, 184] width 143 height 16
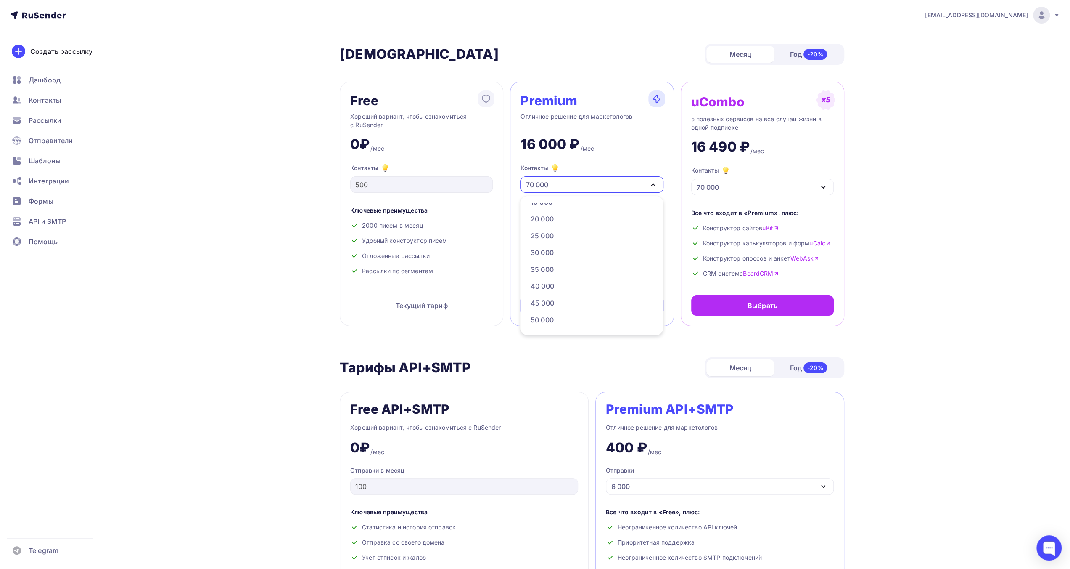
scroll to position [0, 0]
click at [637, 219] on link "1 000" at bounding box center [592, 211] width 132 height 17
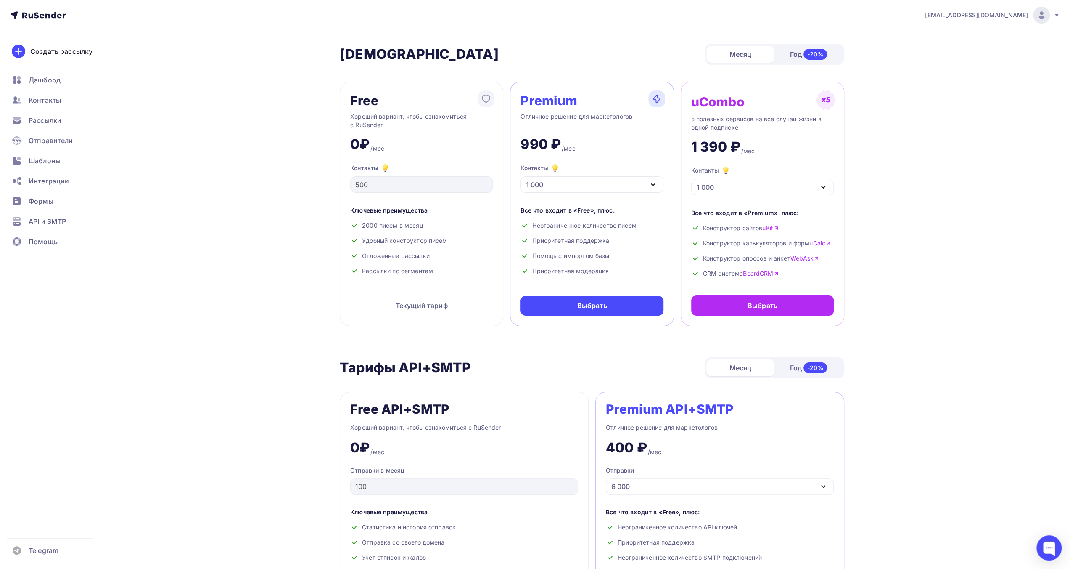
click at [651, 183] on icon "button" at bounding box center [653, 185] width 10 height 10
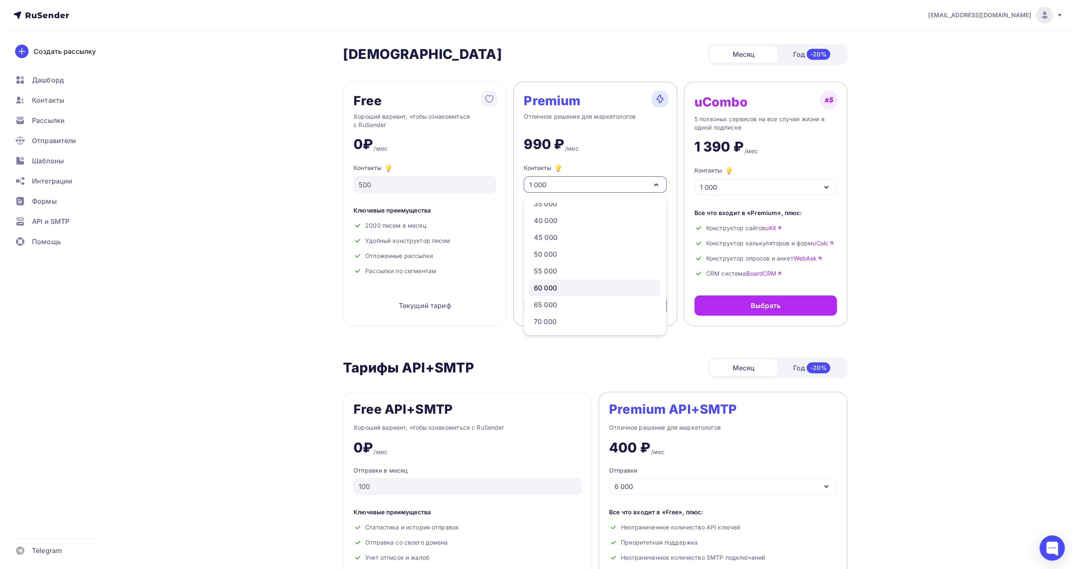
scroll to position [210, 0]
click at [623, 319] on div "70 000" at bounding box center [592, 320] width 122 height 10
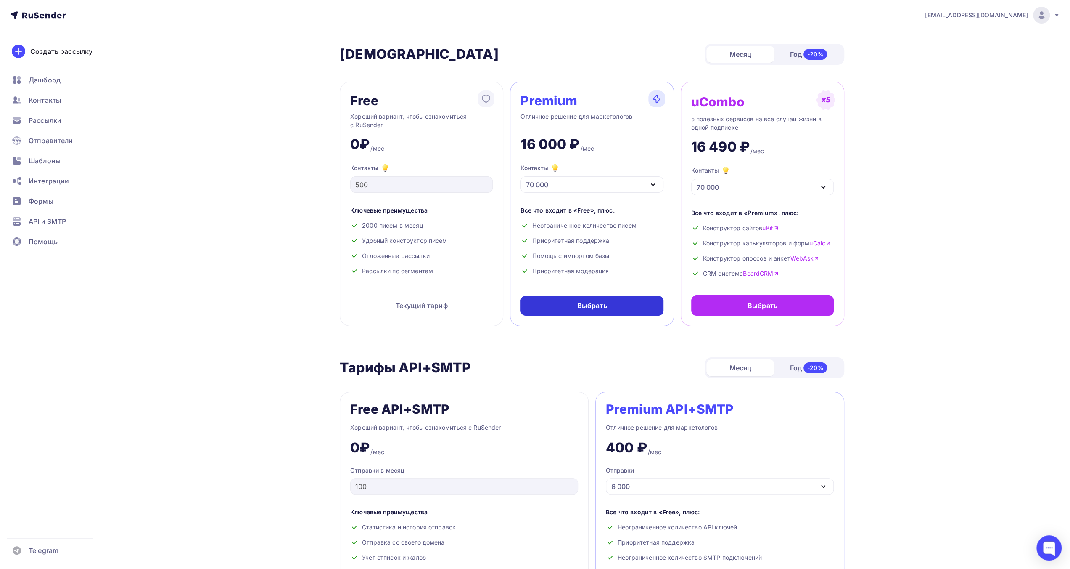
click at [622, 305] on div "Выбрать" at bounding box center [592, 306] width 143 height 20
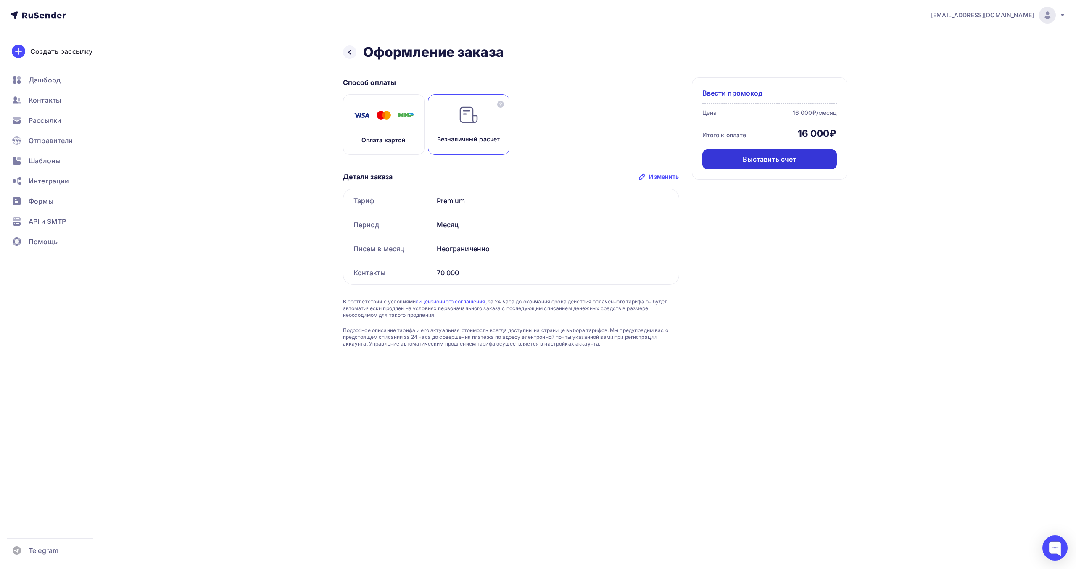
click at [789, 158] on div "Выставить счет" at bounding box center [770, 159] width 54 height 10
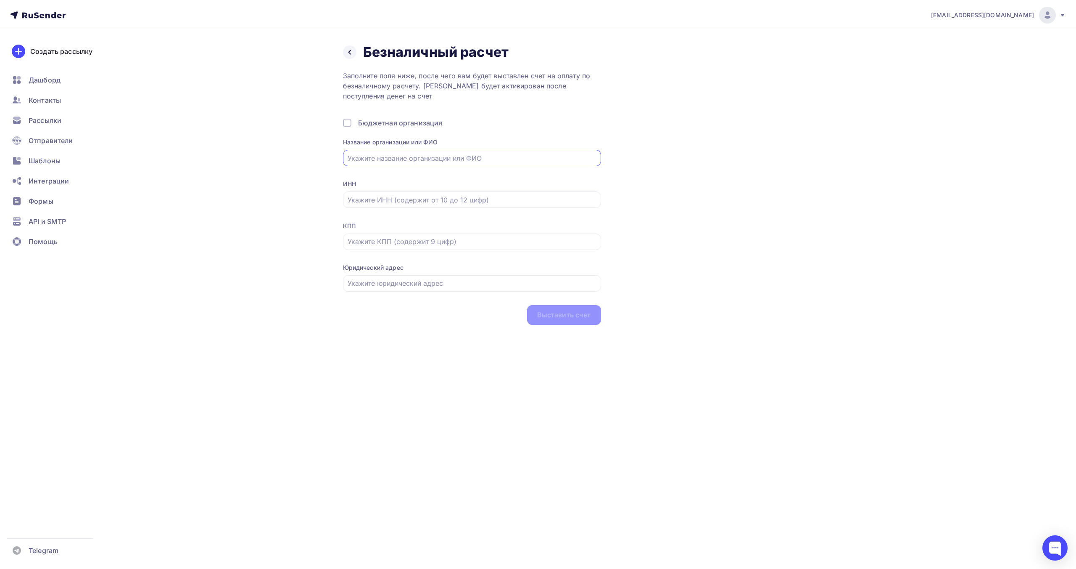
paste input "АНО ДПО «ИПК РБС»"
type input "АНО ДПО «ИПК РБС»"
click at [390, 198] on input "text" at bounding box center [472, 200] width 249 height 10
paste input "7720490055"
type input "7720490055"
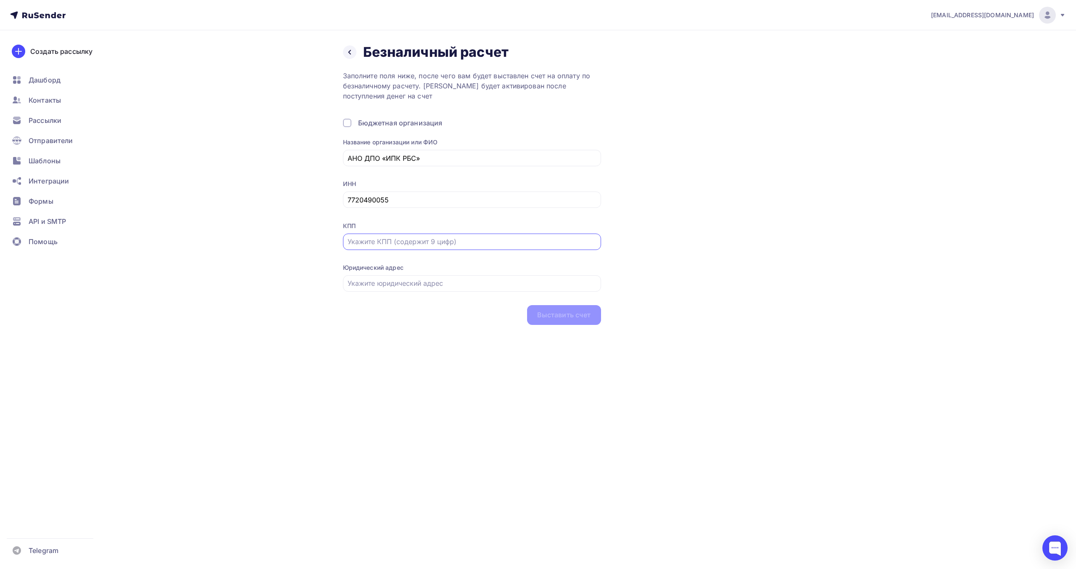
click at [379, 244] on input "text" at bounding box center [472, 241] width 249 height 10
paste input "772001001"
type input "772001001"
click at [413, 284] on input "text" at bounding box center [472, 283] width 249 height 10
paste input "[STREET_ADDRESS] [DATE]"
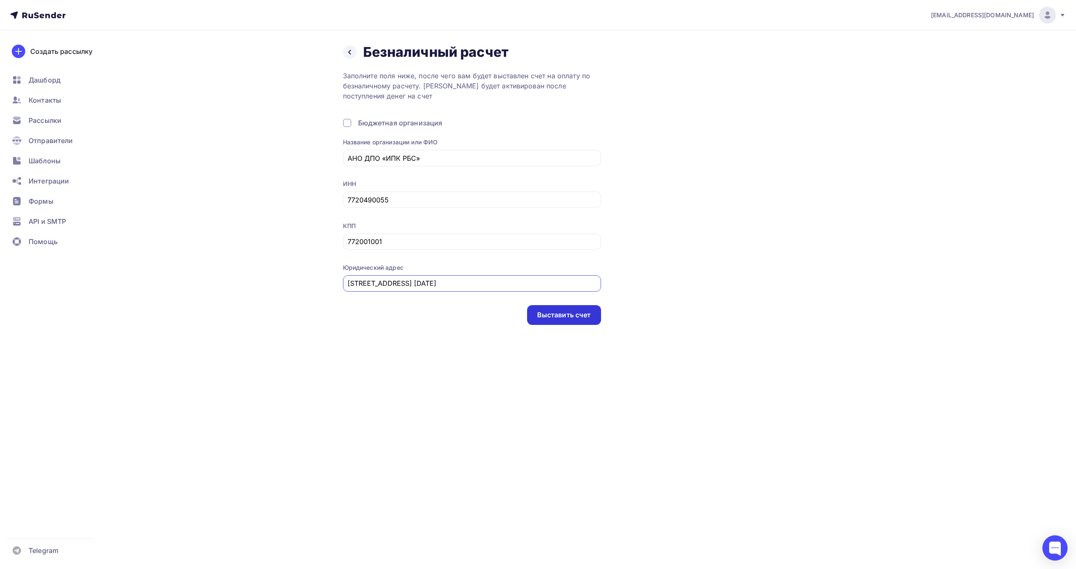
type input "[STREET_ADDRESS] [DATE]"
click at [554, 318] on div "Выставить счет" at bounding box center [564, 315] width 54 height 10
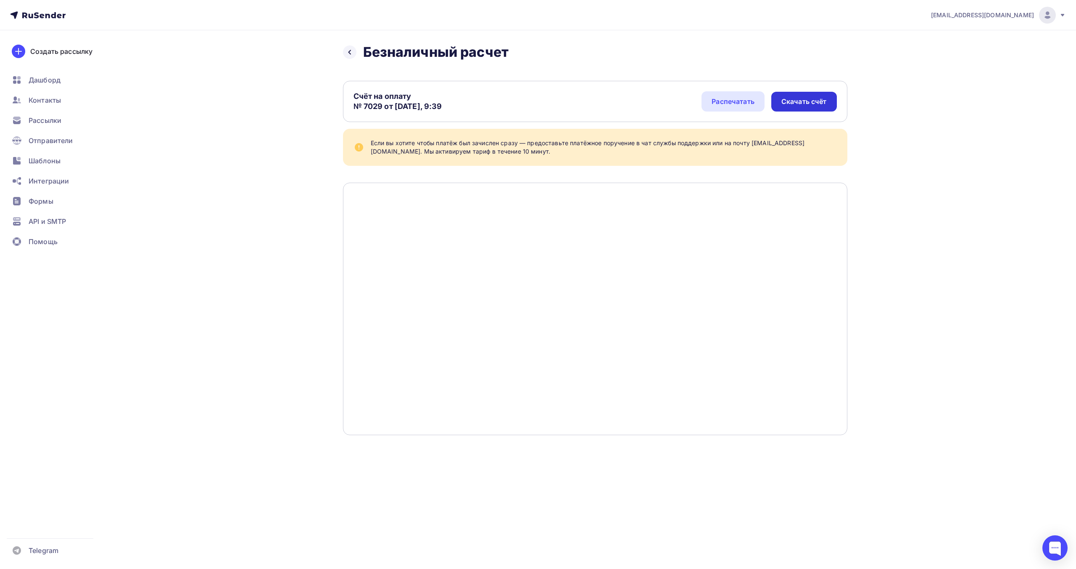
click at [810, 102] on div "Скачать счёт" at bounding box center [804, 102] width 45 height 10
click at [34, 122] on span "Рассылки" at bounding box center [45, 120] width 33 height 10
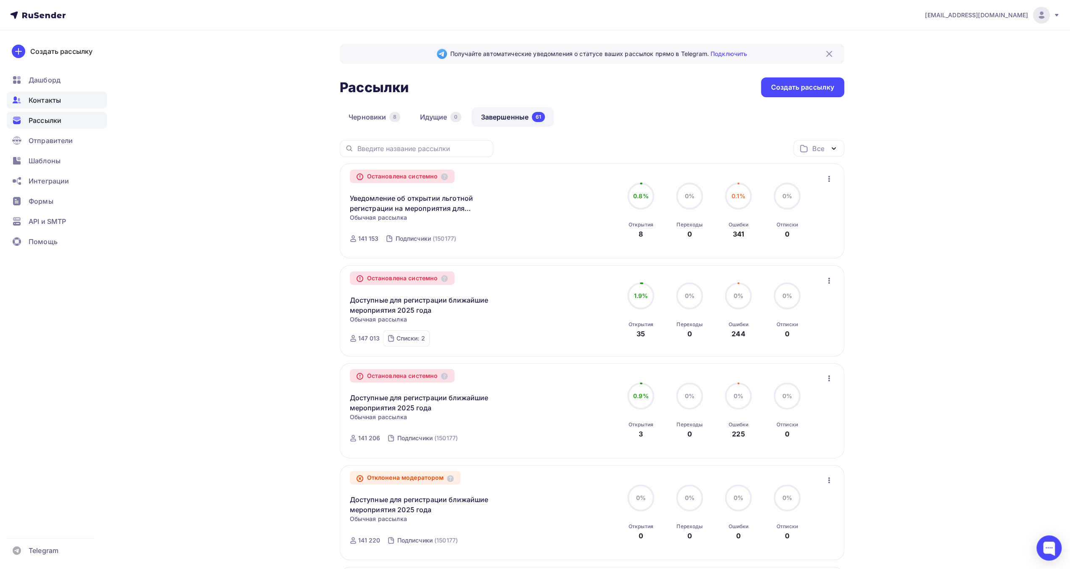
click at [69, 103] on div "Контакты" at bounding box center [57, 100] width 100 height 17
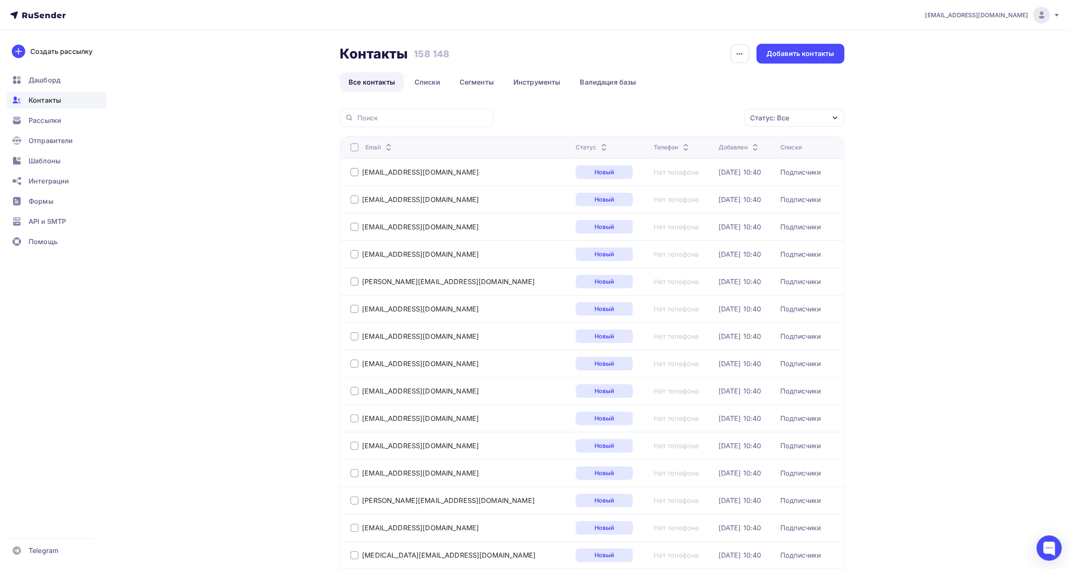
click at [537, 109] on div "Статус: Все Статус Новый Активный Не существует Переполнен Недоступен Отписан О…" at bounding box center [671, 117] width 345 height 19
click at [837, 118] on icon "button" at bounding box center [835, 117] width 7 height 7
click at [427, 81] on link "Списки" at bounding box center [427, 81] width 43 height 19
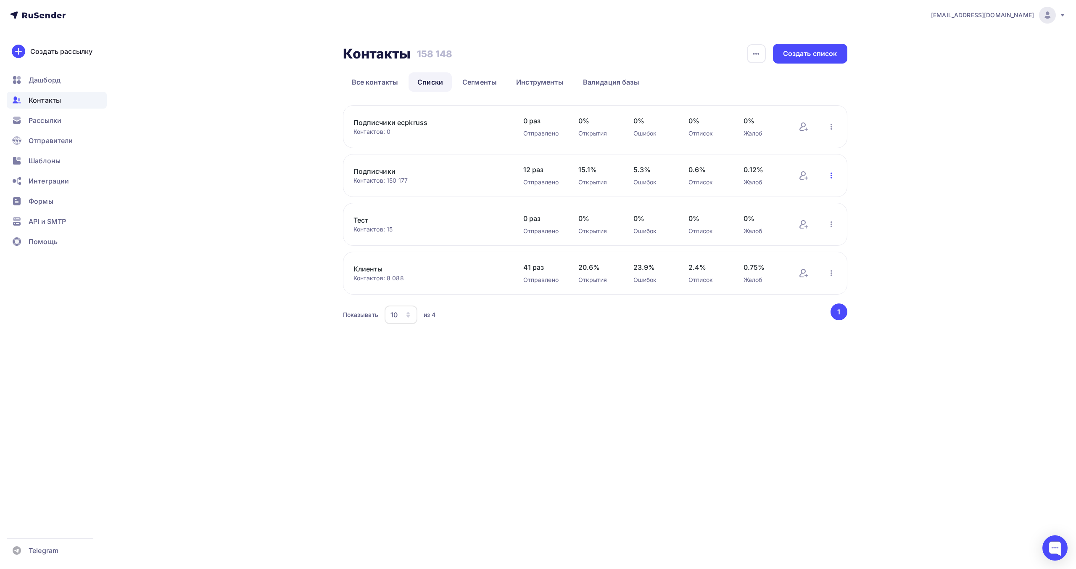
click at [831, 177] on icon "button" at bounding box center [832, 175] width 10 height 10
click at [777, 308] on div "Удалить" at bounding box center [777, 305] width 118 height 13
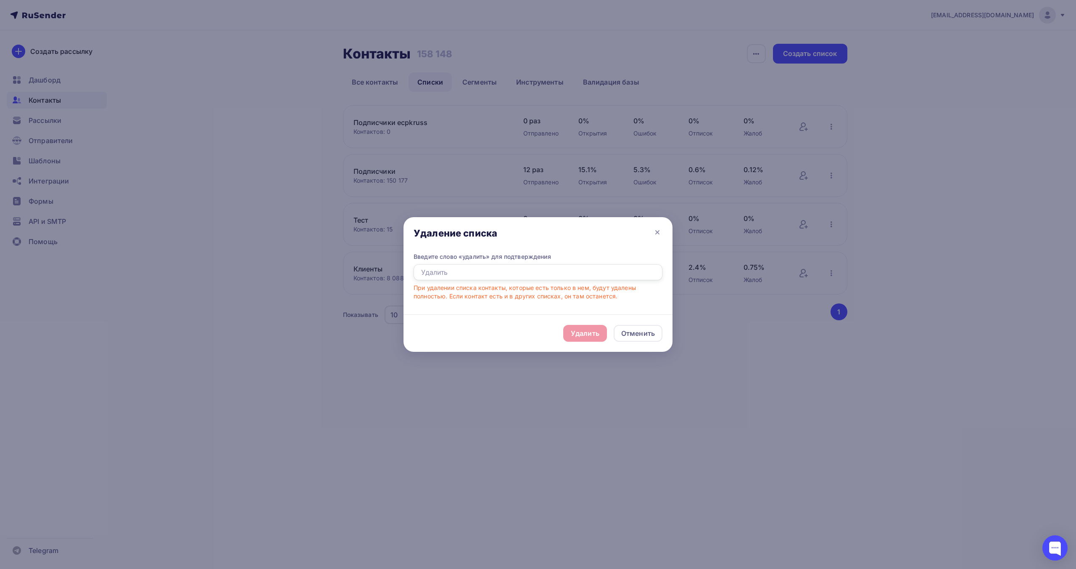
click at [603, 273] on input "text" at bounding box center [538, 272] width 249 height 16
type input "Удалить"
click at [594, 330] on div "Удалить" at bounding box center [585, 333] width 29 height 10
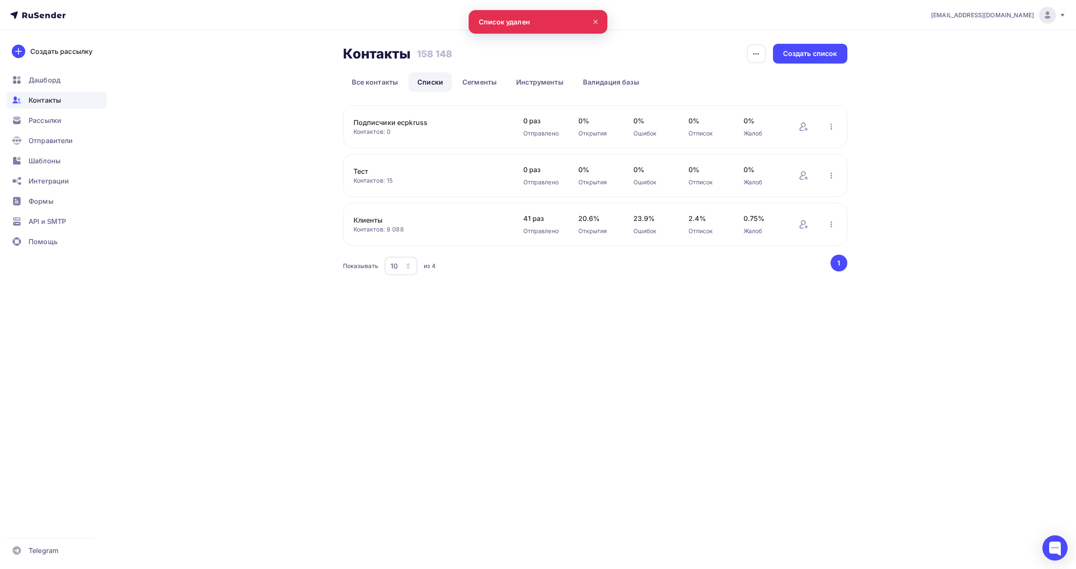
click at [596, 22] on icon at bounding box center [595, 21] width 3 height 3
